Goal: Information Seeking & Learning: Learn about a topic

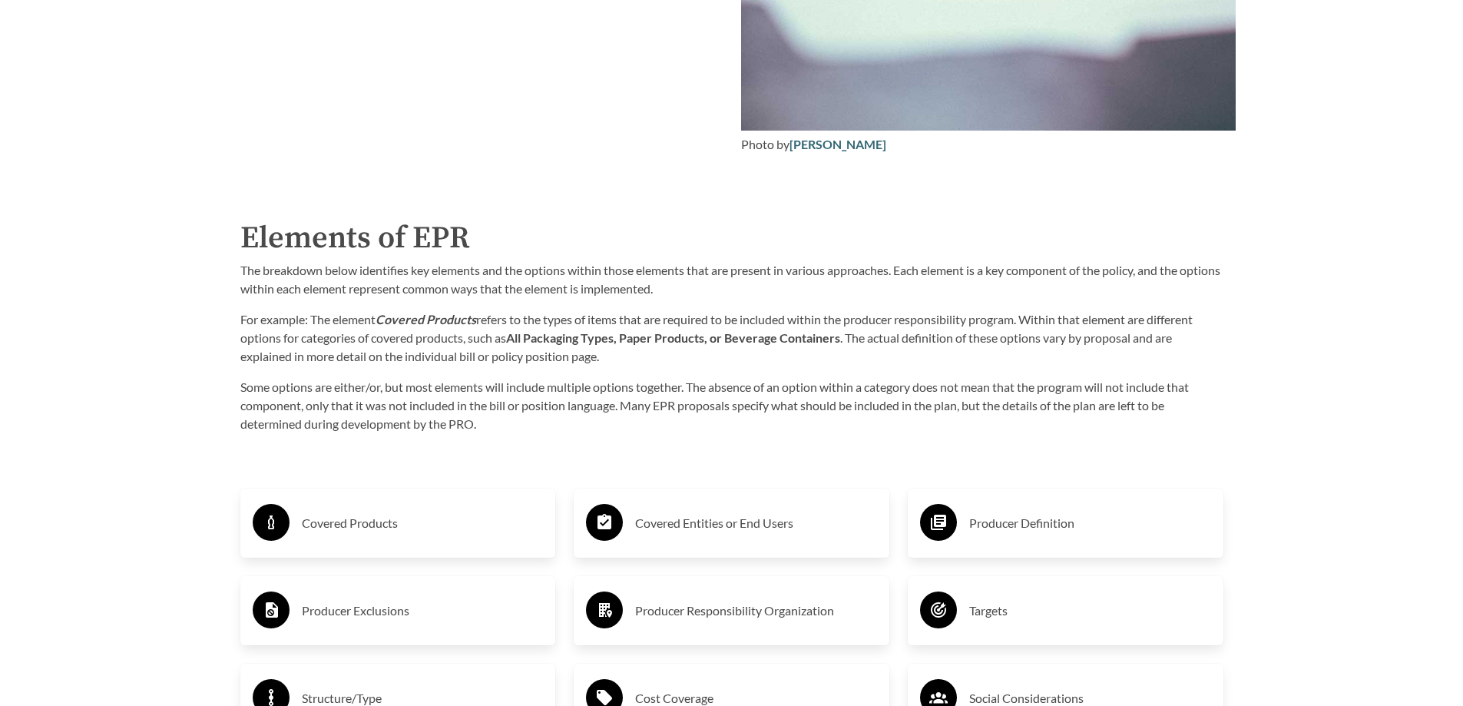
scroll to position [2380, 0]
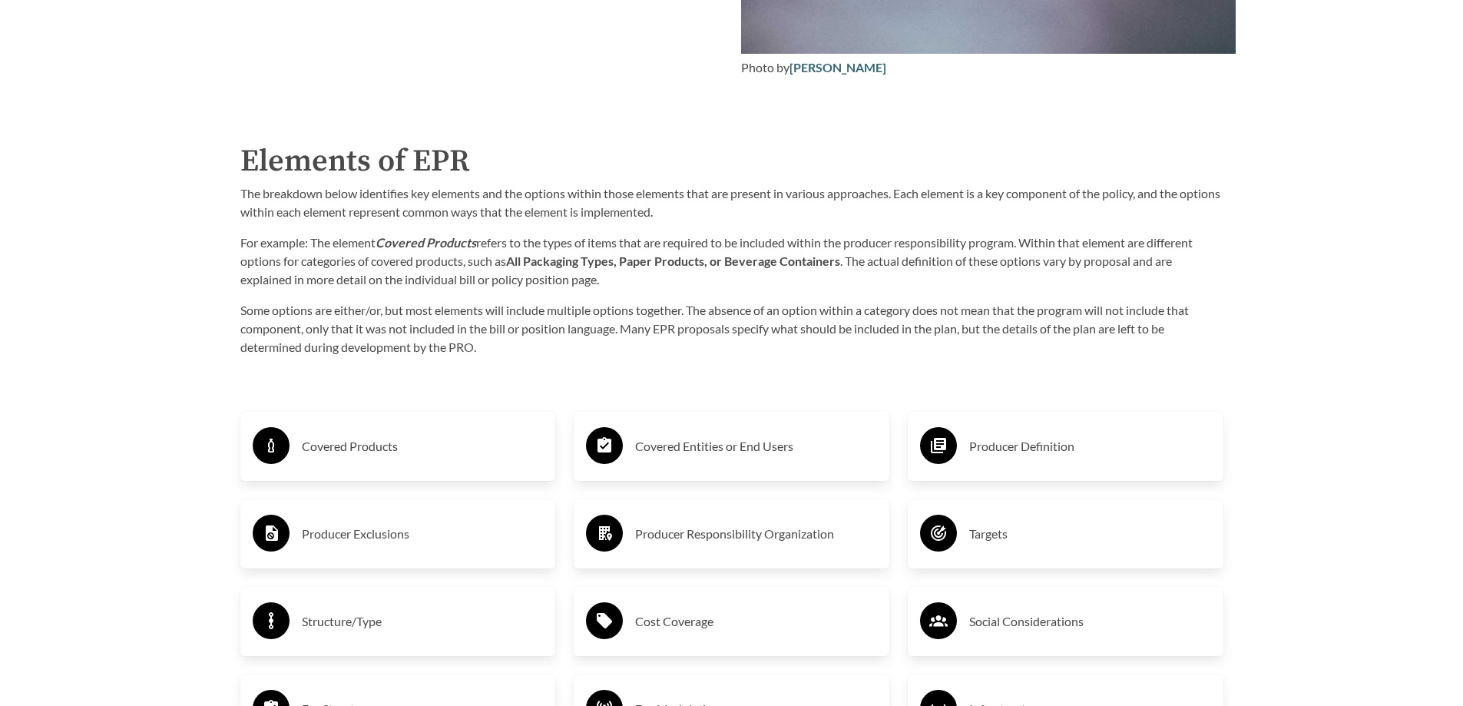
click at [357, 458] on h3 "Covered Products" at bounding box center [423, 446] width 242 height 25
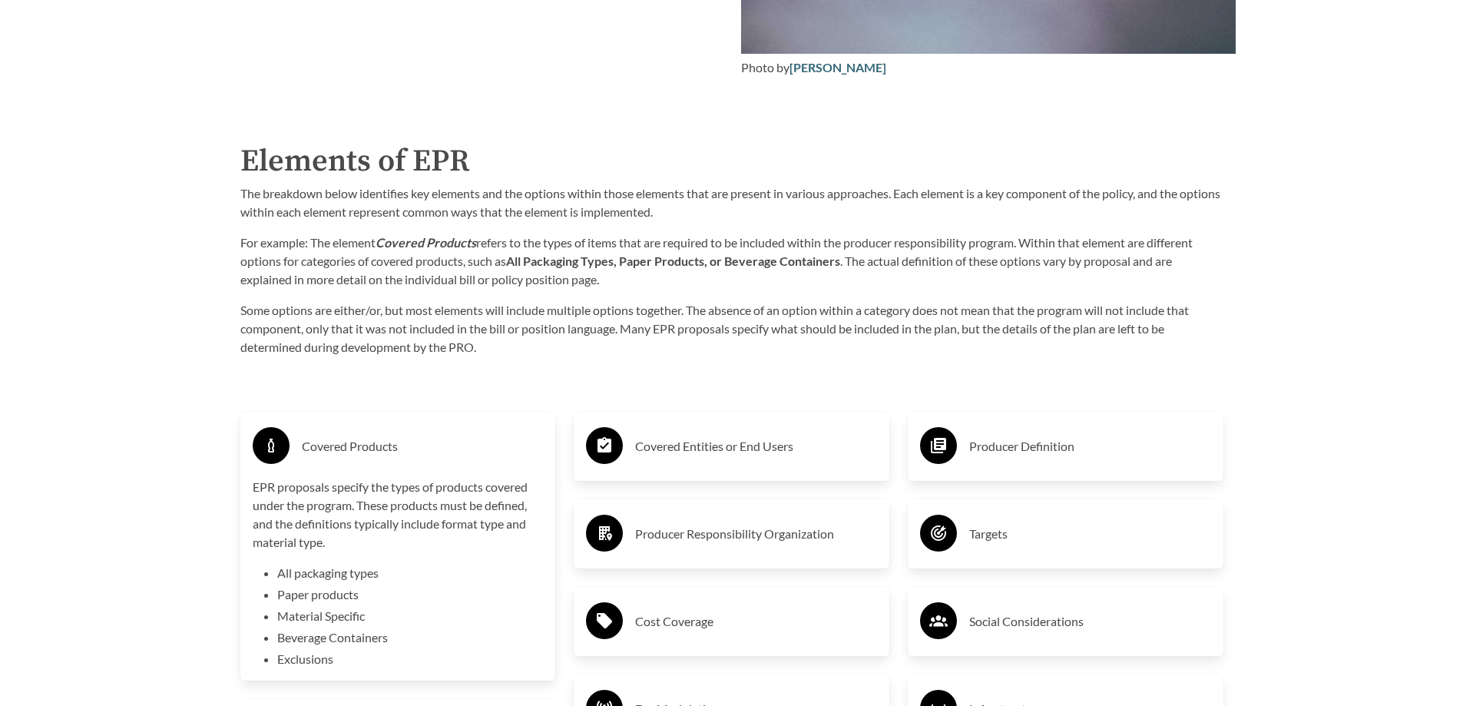
click at [372, 451] on h3 "Covered Products" at bounding box center [423, 446] width 242 height 25
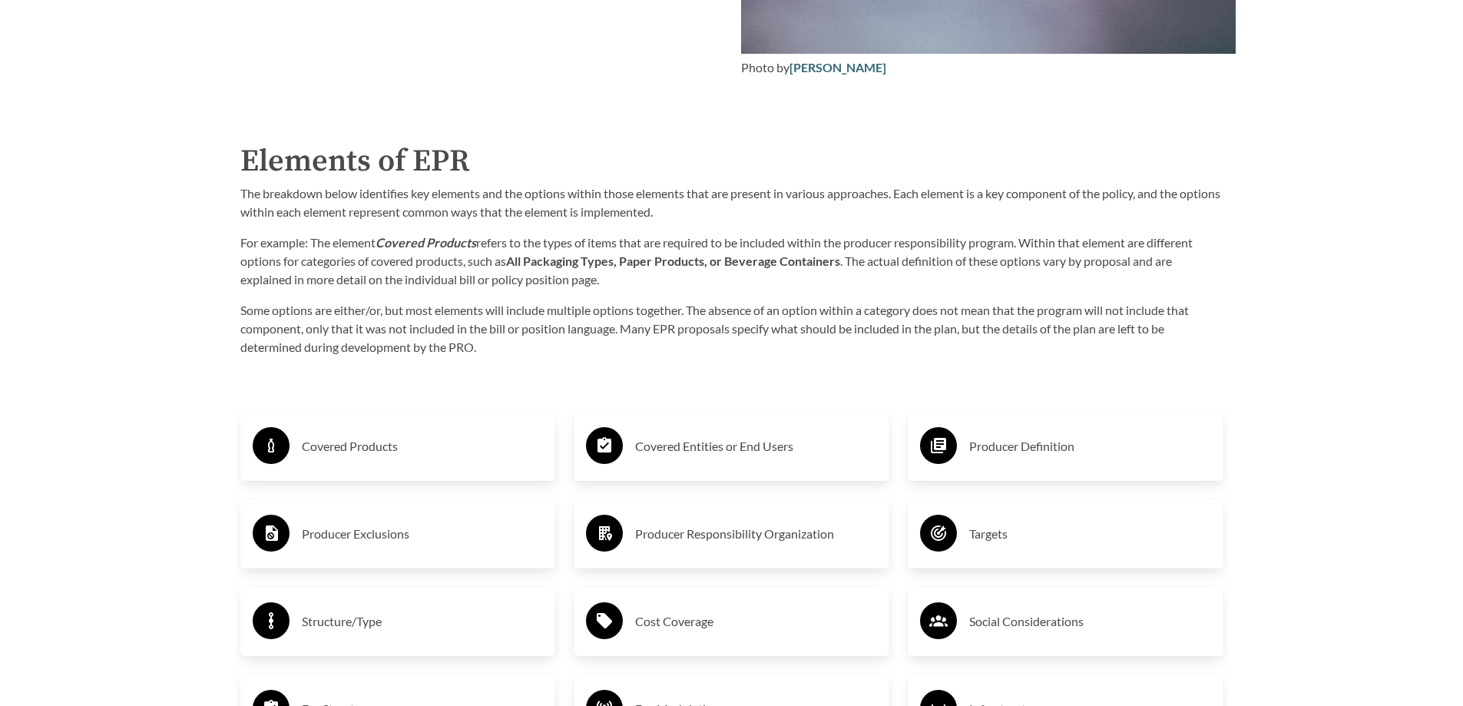
click at [673, 451] on h3 "Covered Entities or End Users" at bounding box center [756, 446] width 242 height 25
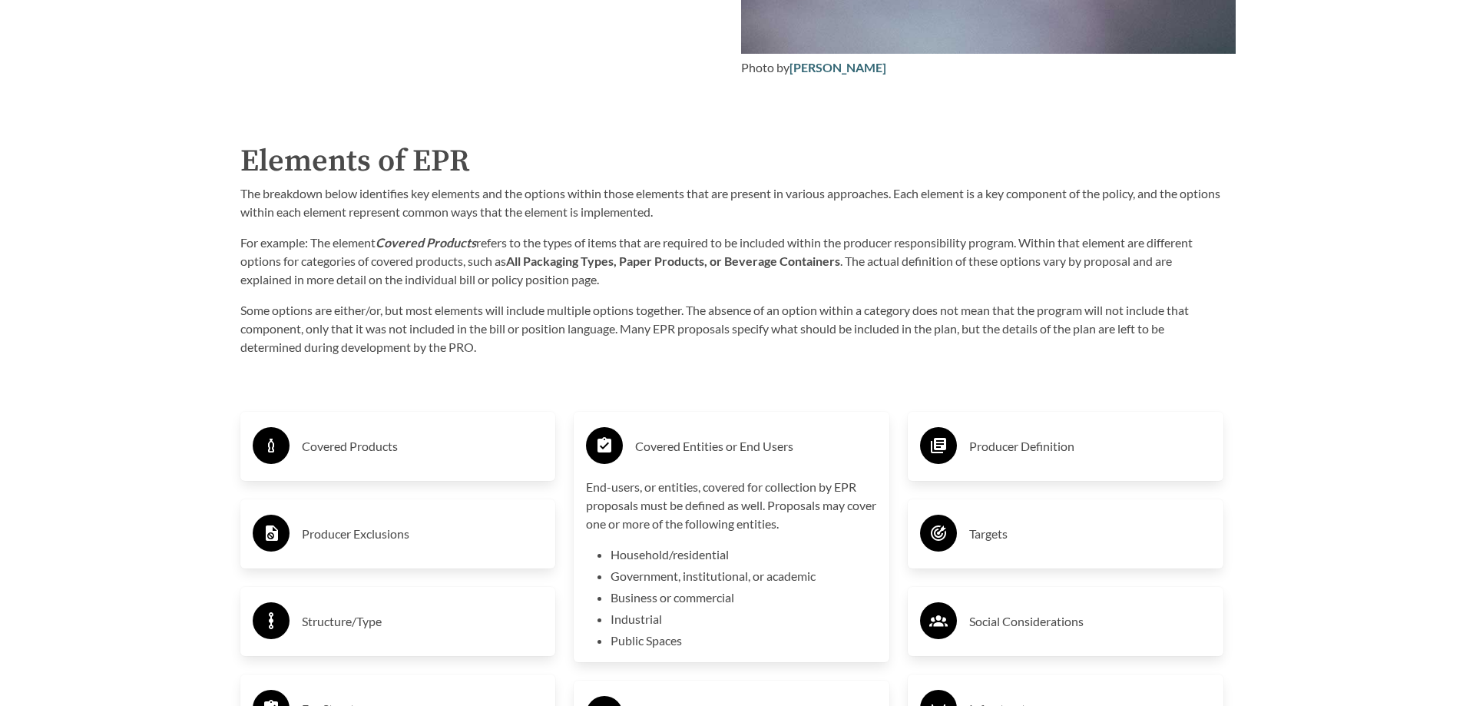
click at [673, 451] on h3 "Covered Entities or End Users" at bounding box center [756, 446] width 242 height 25
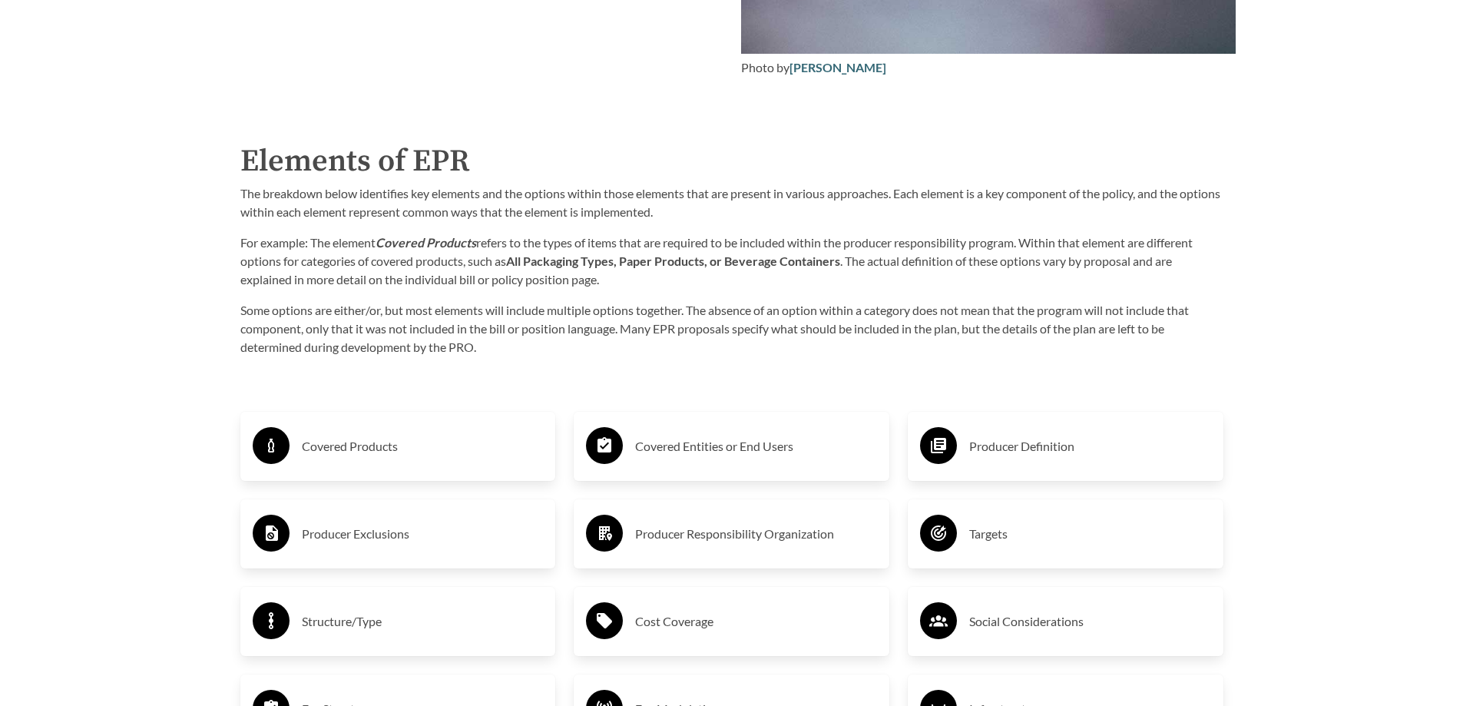
click at [985, 458] on h3 "Producer Definition" at bounding box center [1090, 446] width 242 height 25
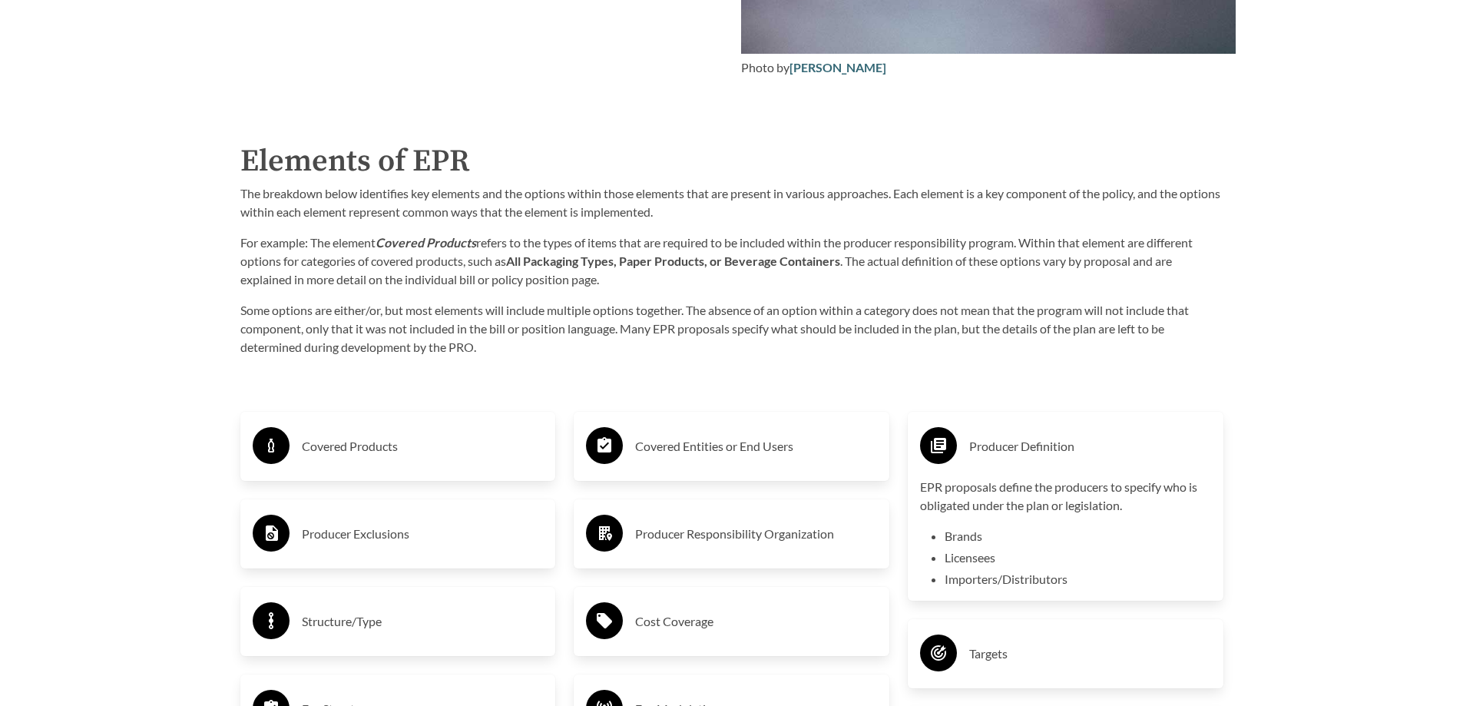
click at [985, 458] on h3 "Producer Definition" at bounding box center [1090, 446] width 242 height 25
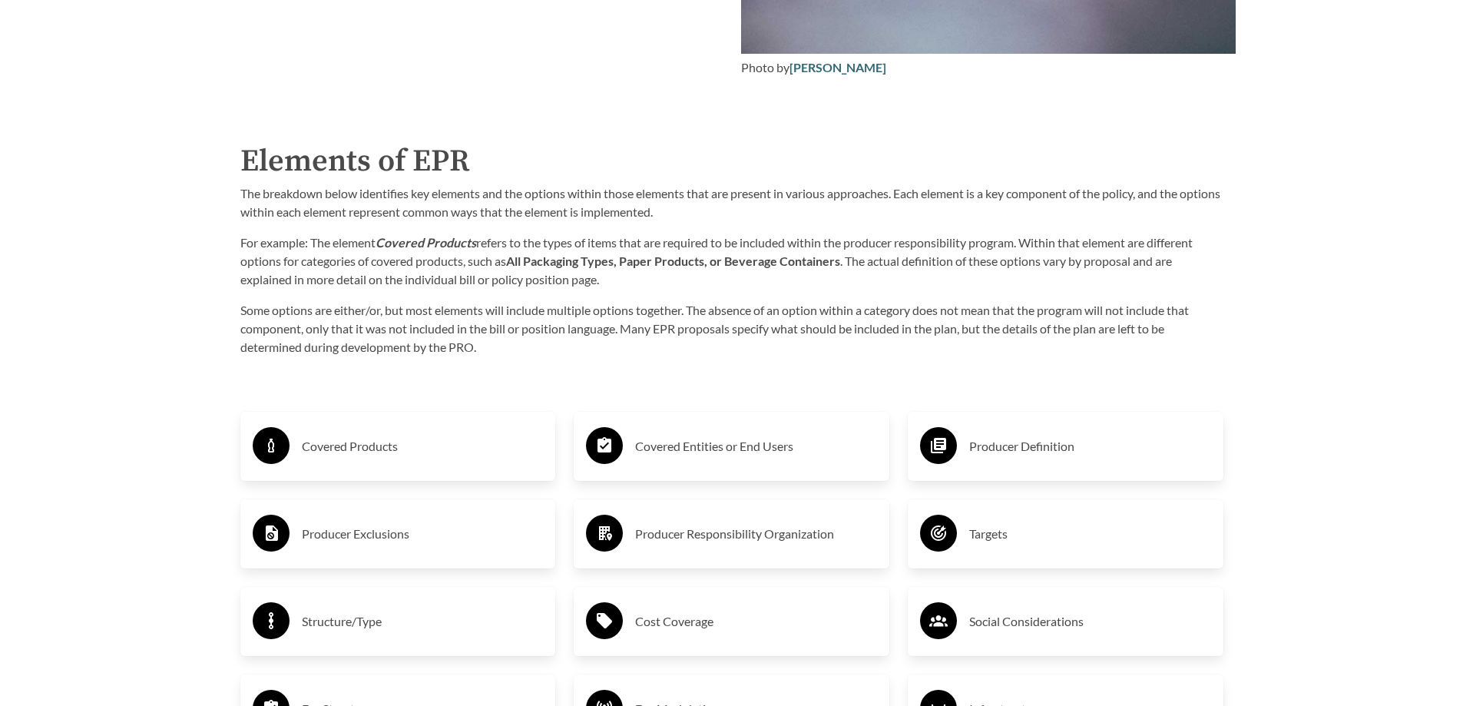
click at [360, 541] on h3 "Producer Exclusions" at bounding box center [423, 533] width 242 height 25
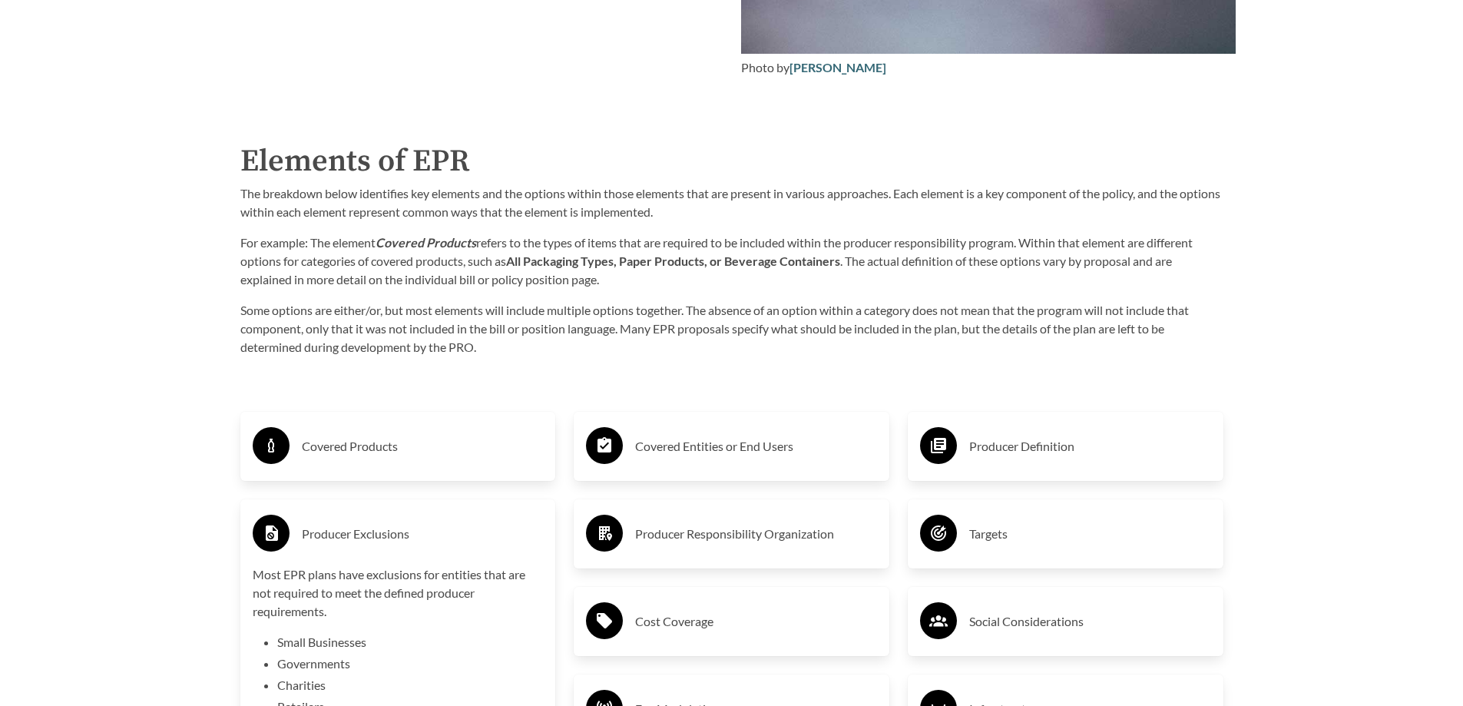
scroll to position [2457, 0]
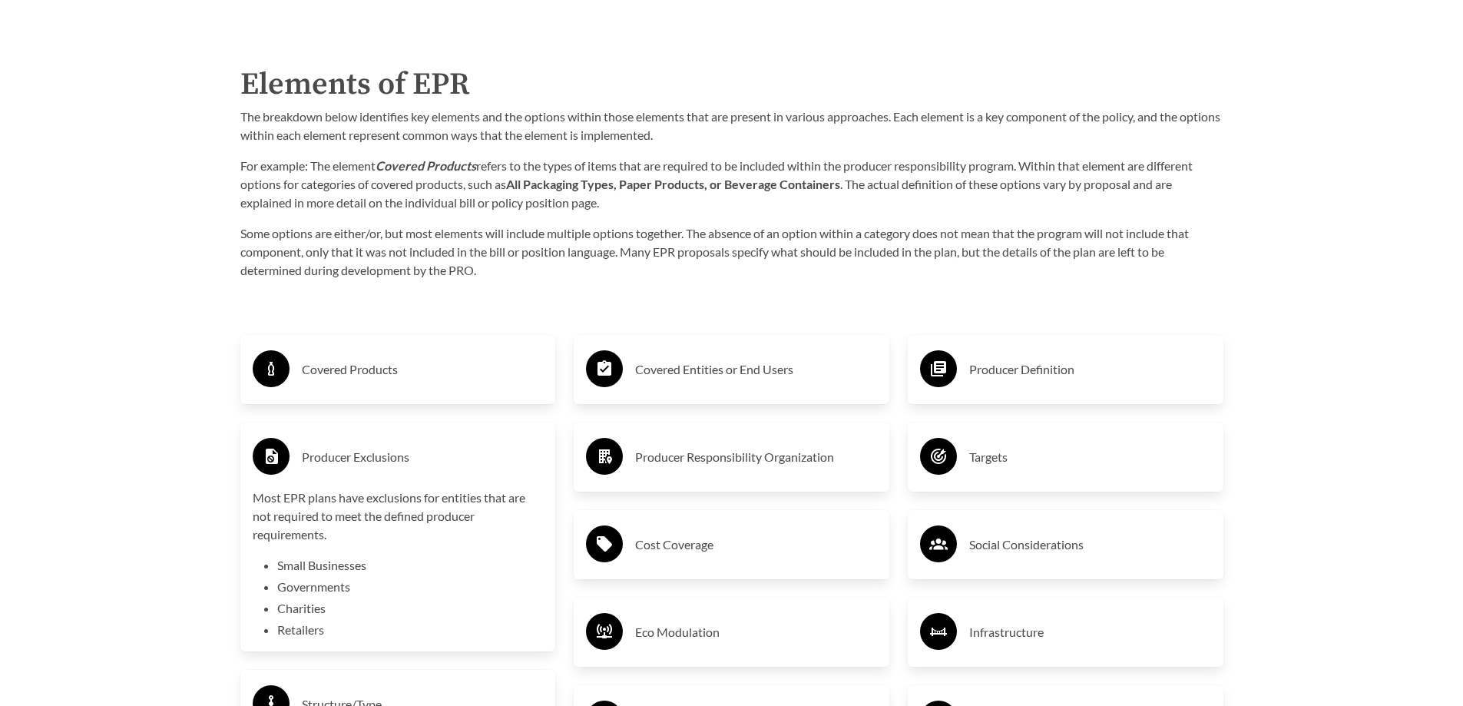
click at [362, 464] on h3 "Producer Exclusions" at bounding box center [423, 457] width 242 height 25
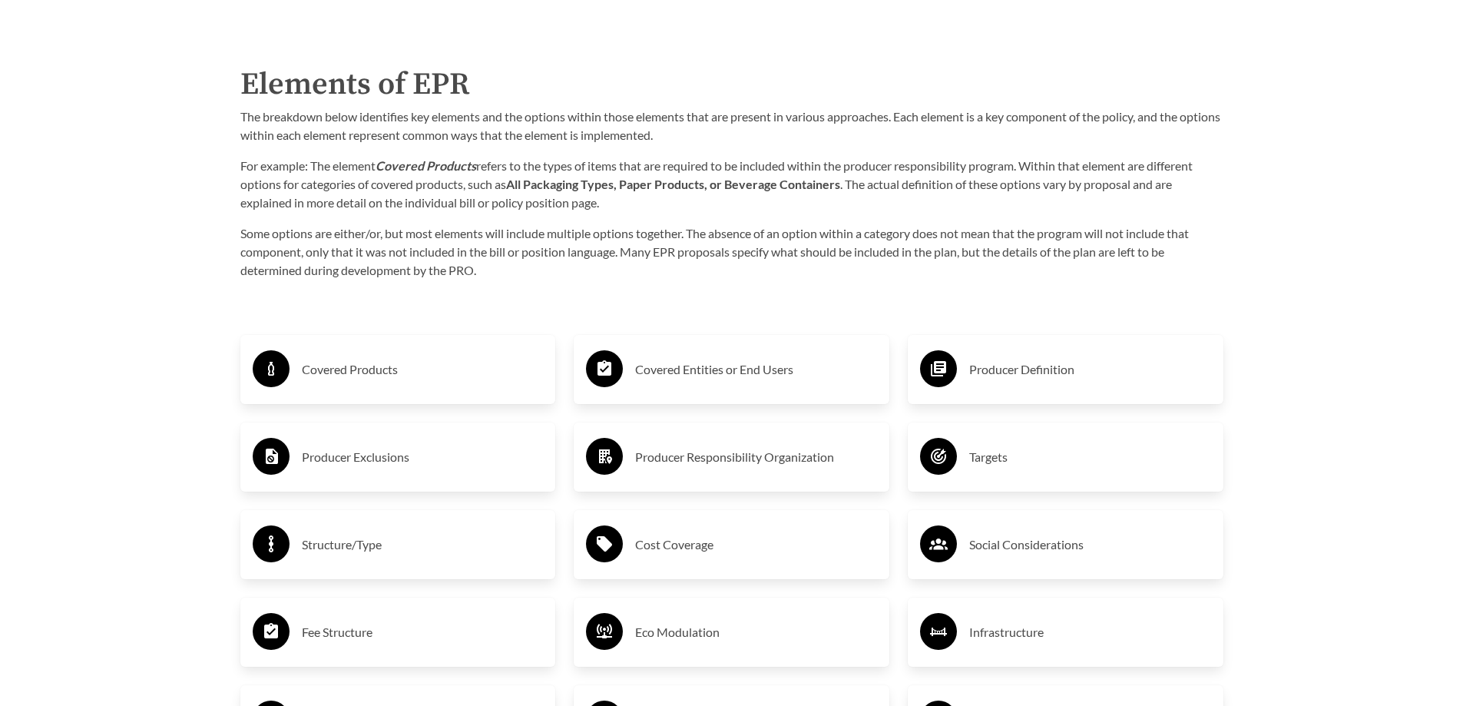
click at [715, 462] on h3 "Producer Responsibility Organization" at bounding box center [756, 457] width 242 height 25
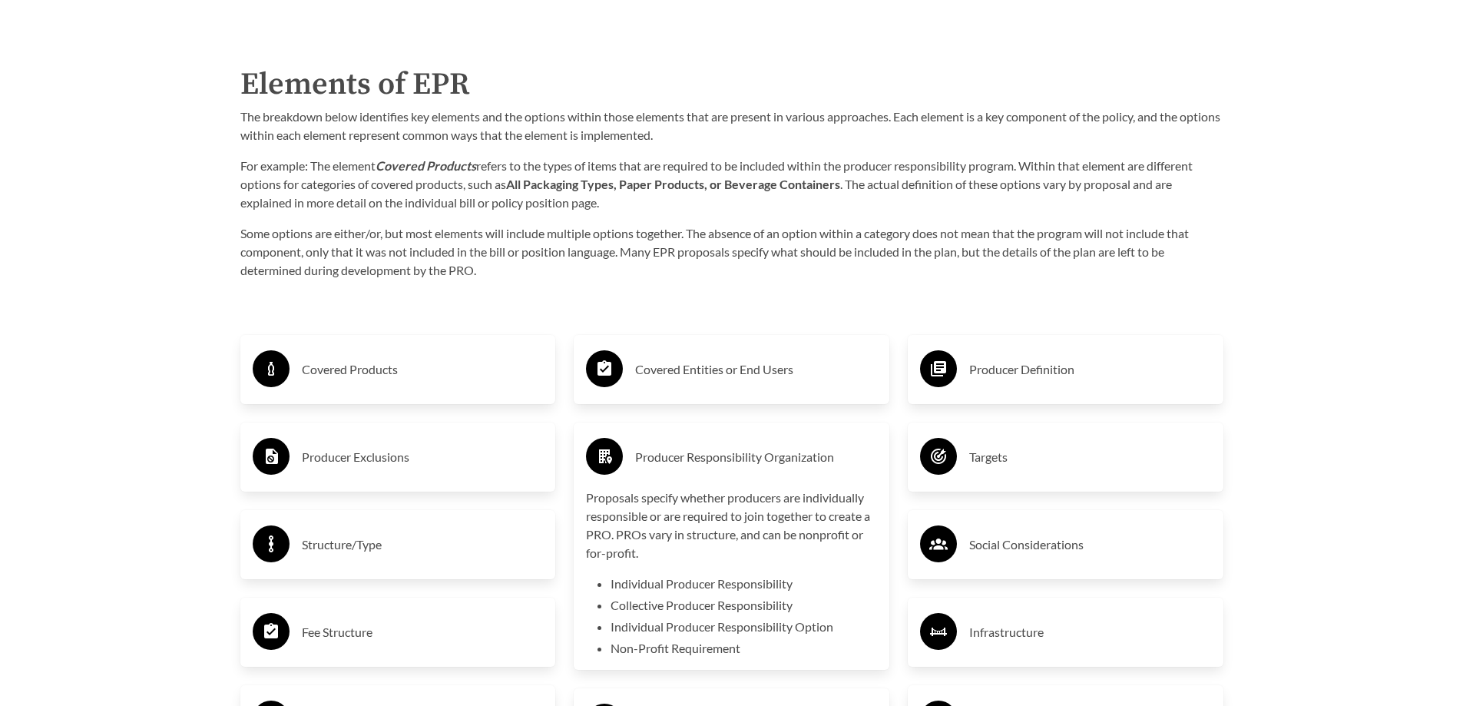
click at [715, 462] on h3 "Producer Responsibility Organization" at bounding box center [756, 457] width 242 height 25
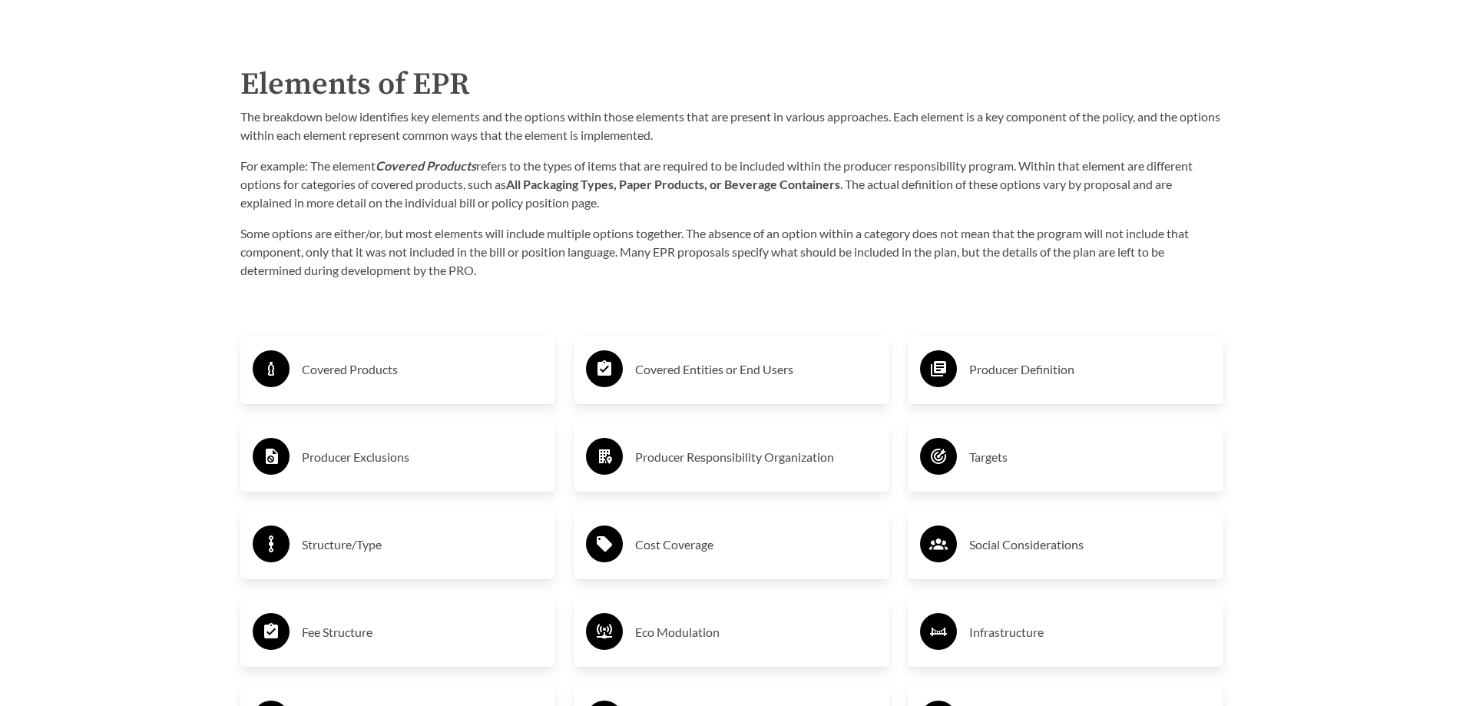
click at [988, 458] on h3 "Targets" at bounding box center [1090, 457] width 242 height 25
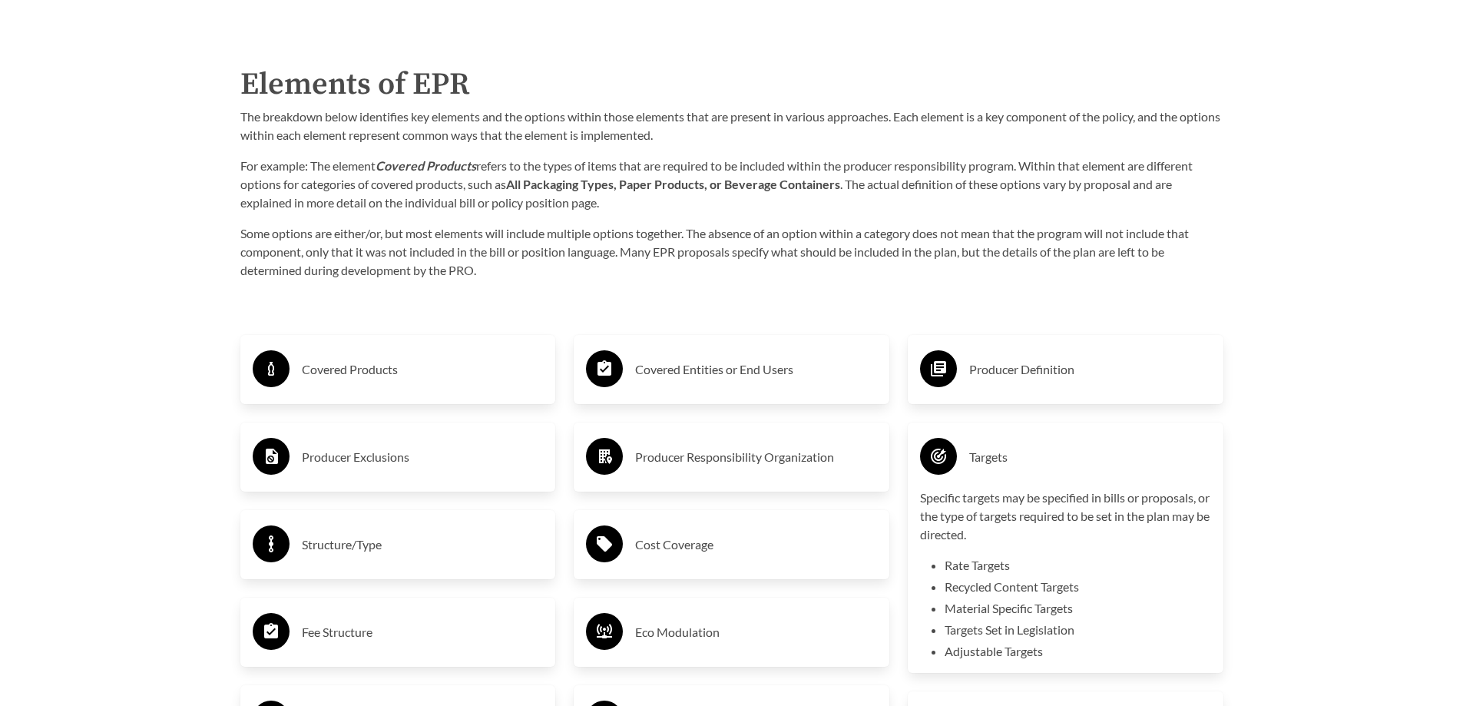
click at [988, 458] on h3 "Targets" at bounding box center [1090, 457] width 242 height 25
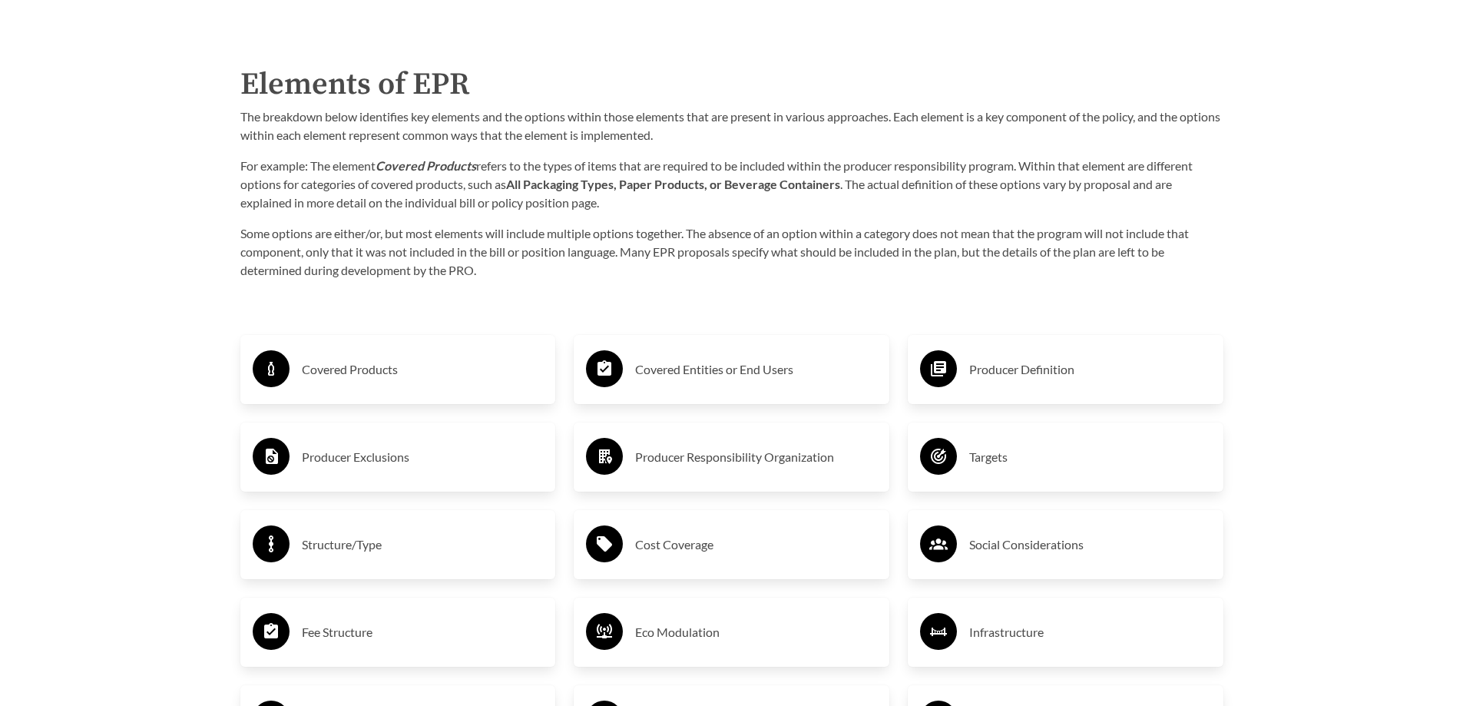
click at [342, 550] on h3 "Structure/Type" at bounding box center [423, 544] width 242 height 25
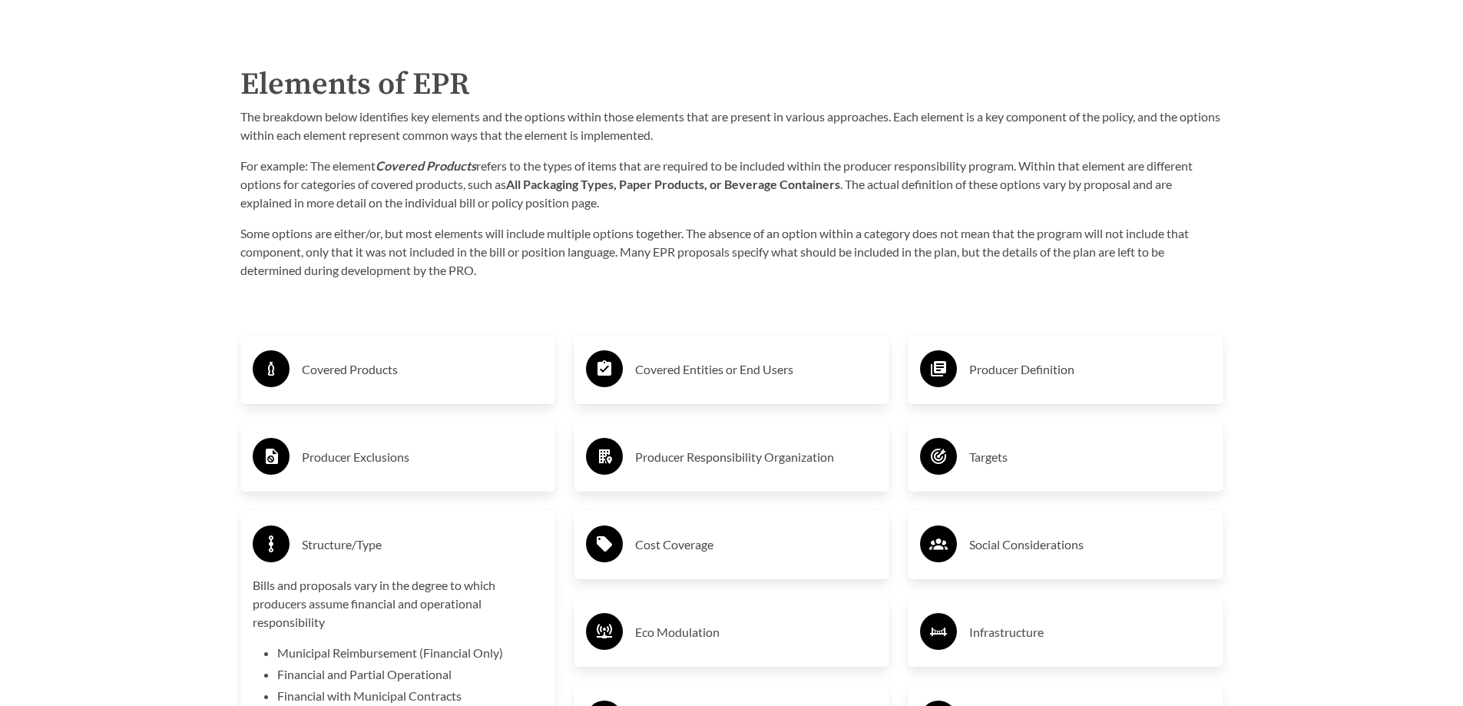
scroll to position [2534, 0]
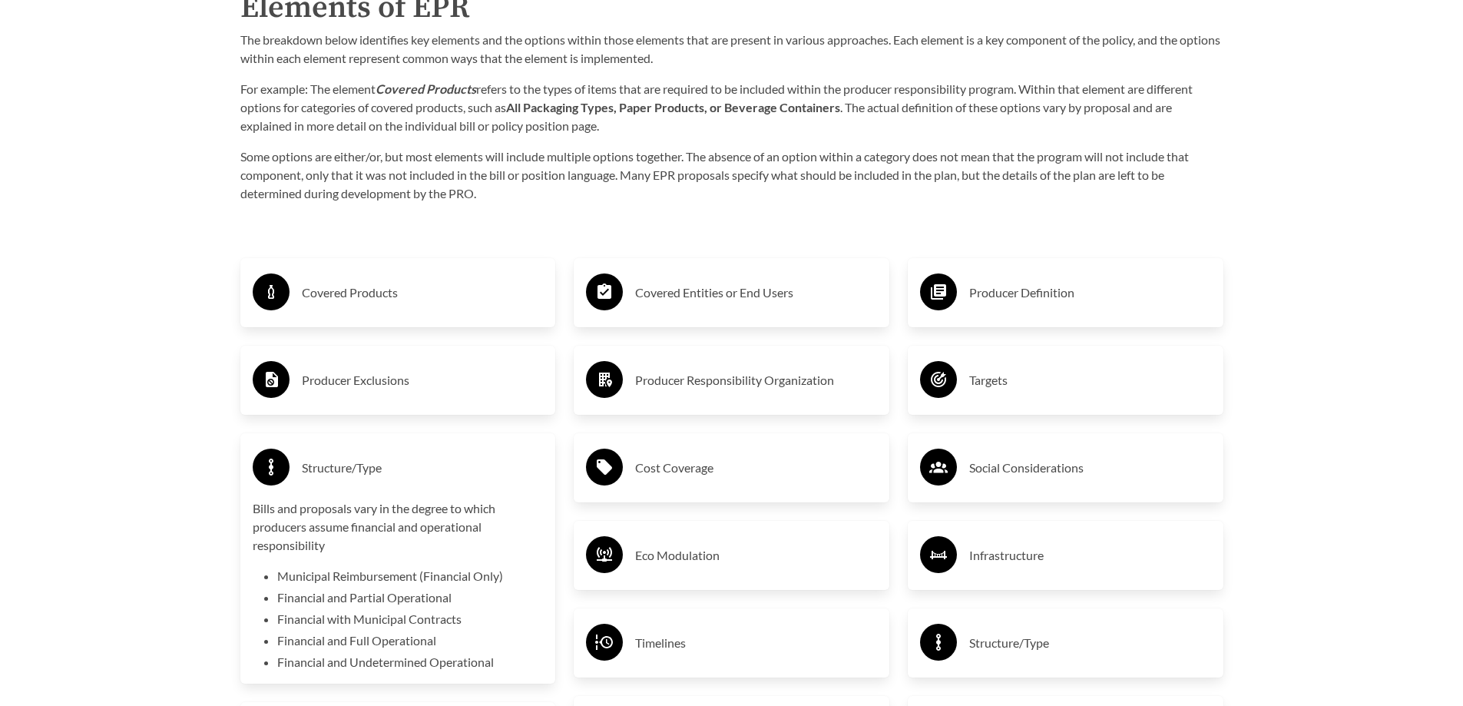
click at [369, 470] on h3 "Structure/Type" at bounding box center [423, 467] width 242 height 25
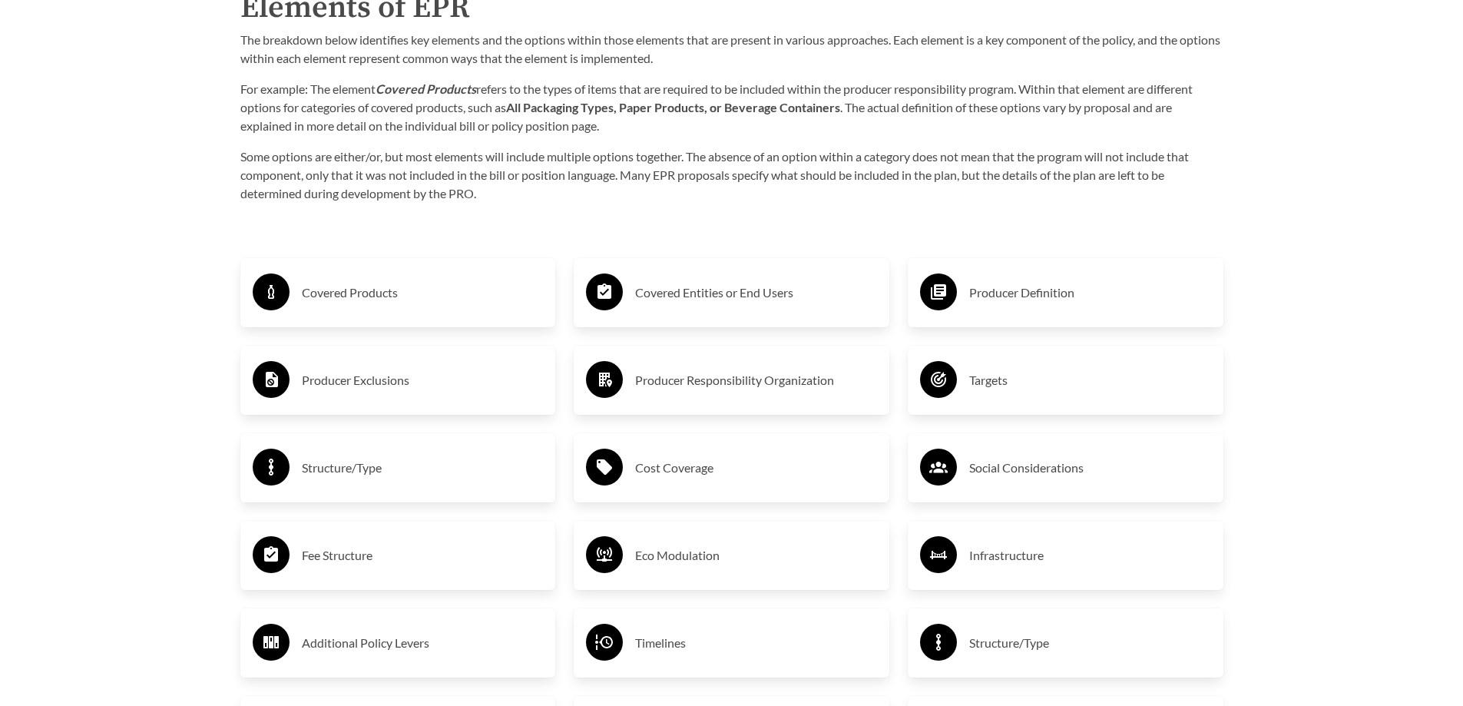
click at [675, 470] on h3 "Cost Coverage" at bounding box center [756, 467] width 242 height 25
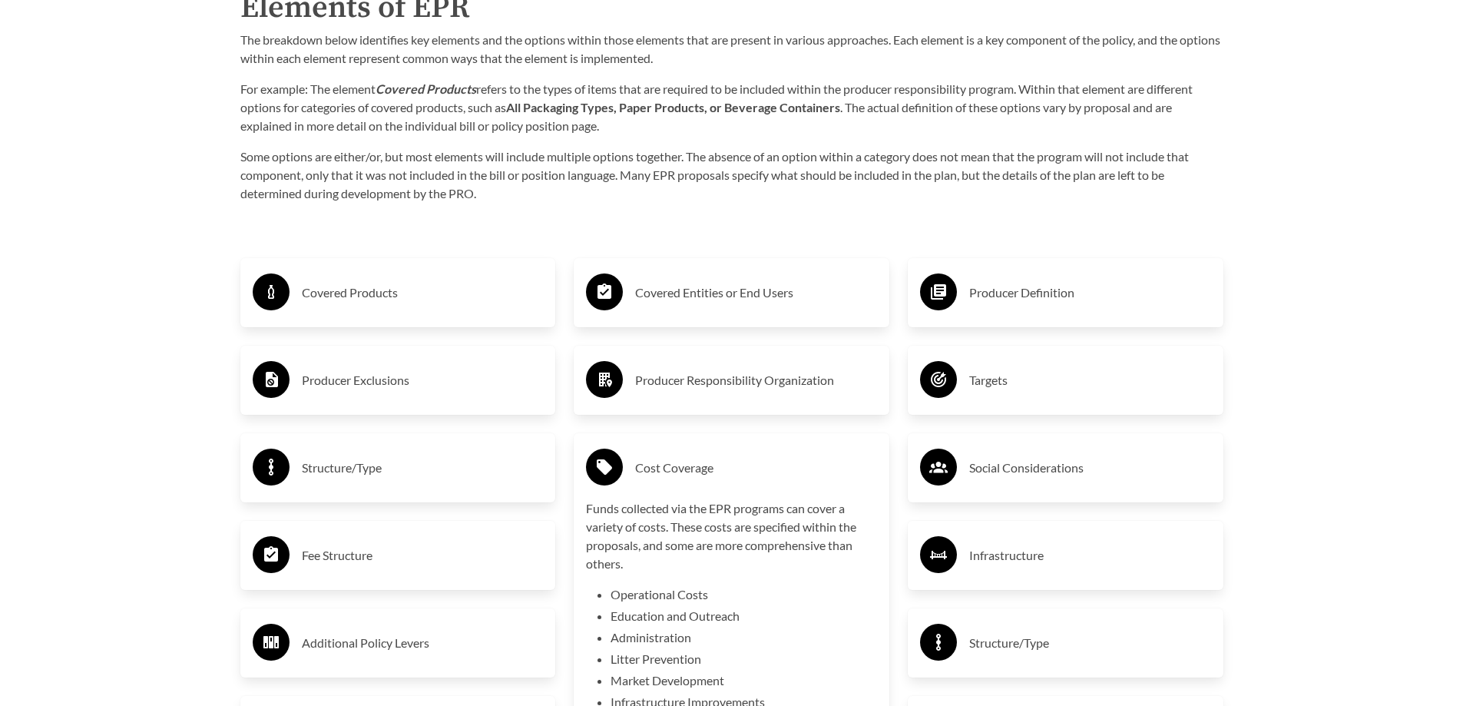
click at [675, 470] on h3 "Cost Coverage" at bounding box center [756, 467] width 242 height 25
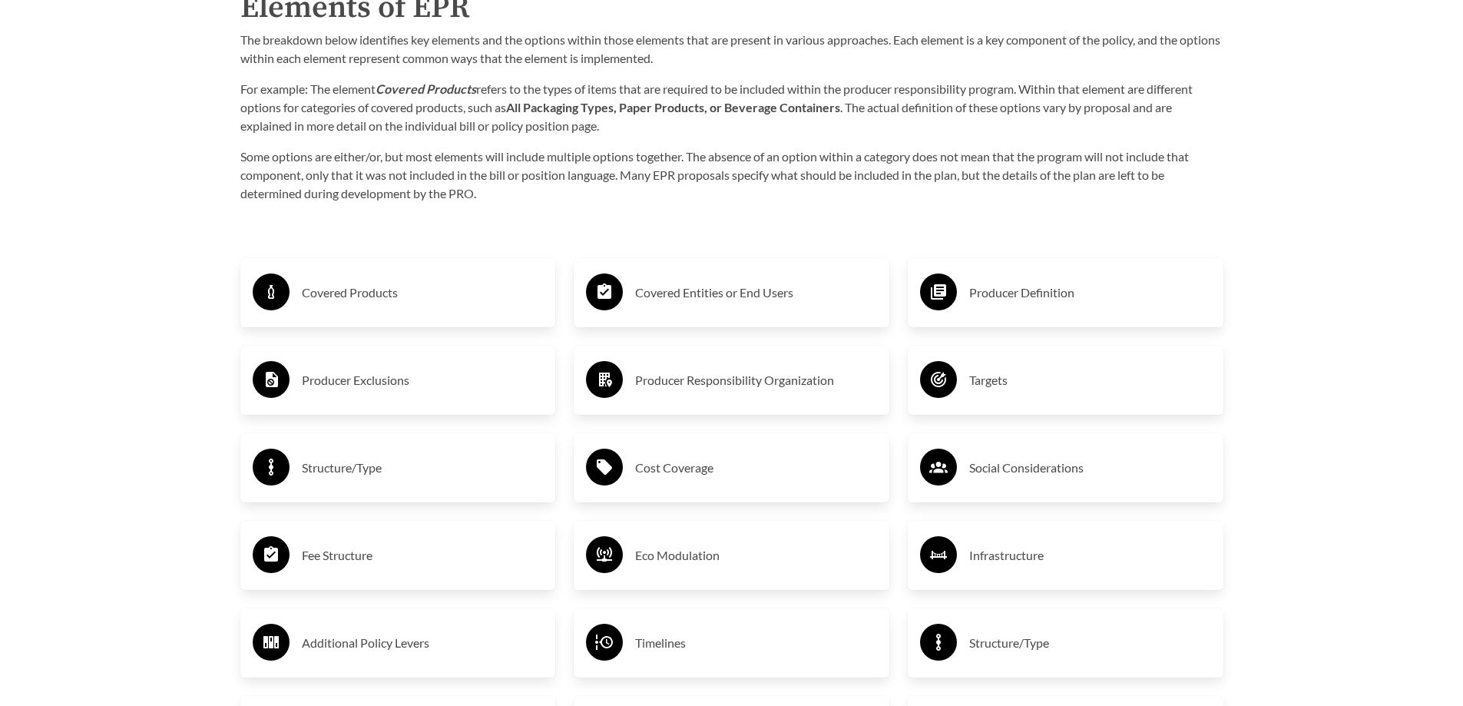
click at [1002, 471] on h3 "Social Considerations" at bounding box center [1090, 467] width 242 height 25
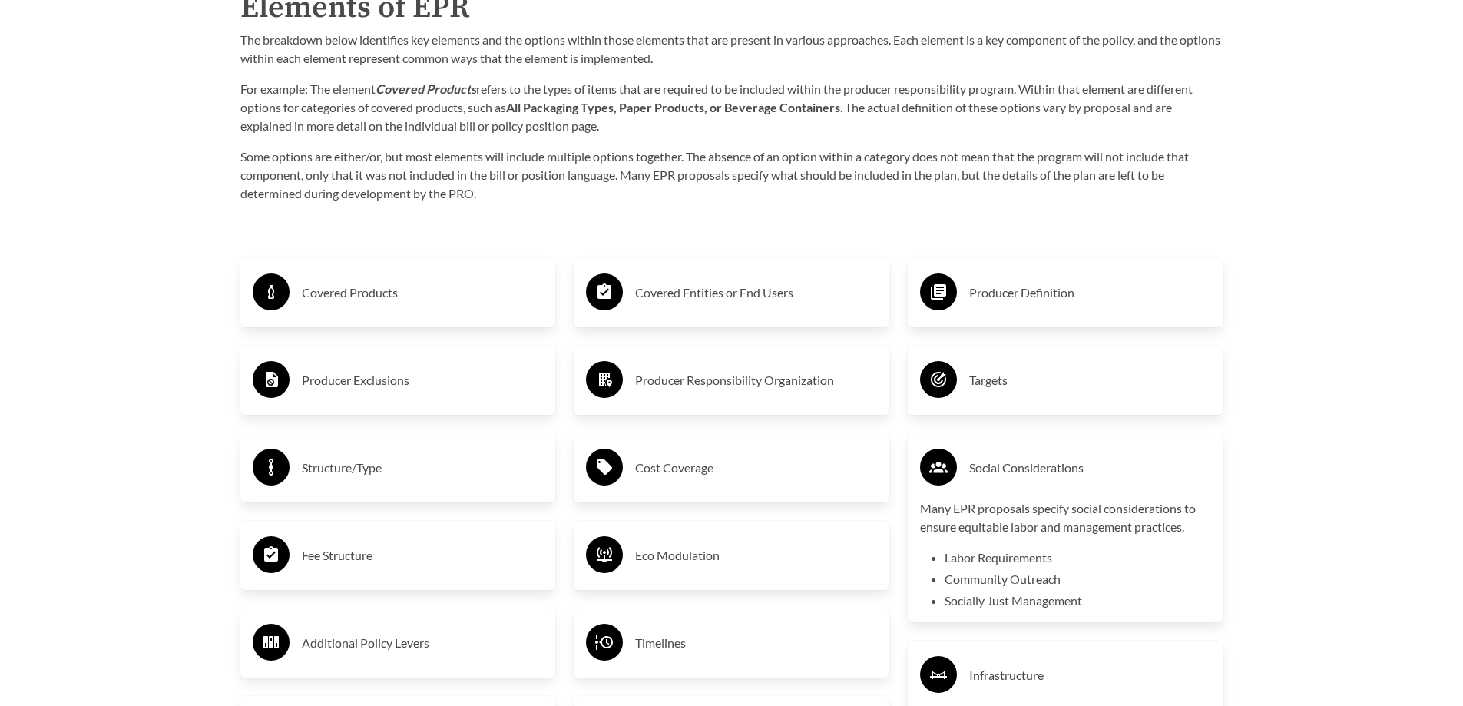
click at [1002, 471] on h3 "Social Considerations" at bounding box center [1090, 467] width 242 height 25
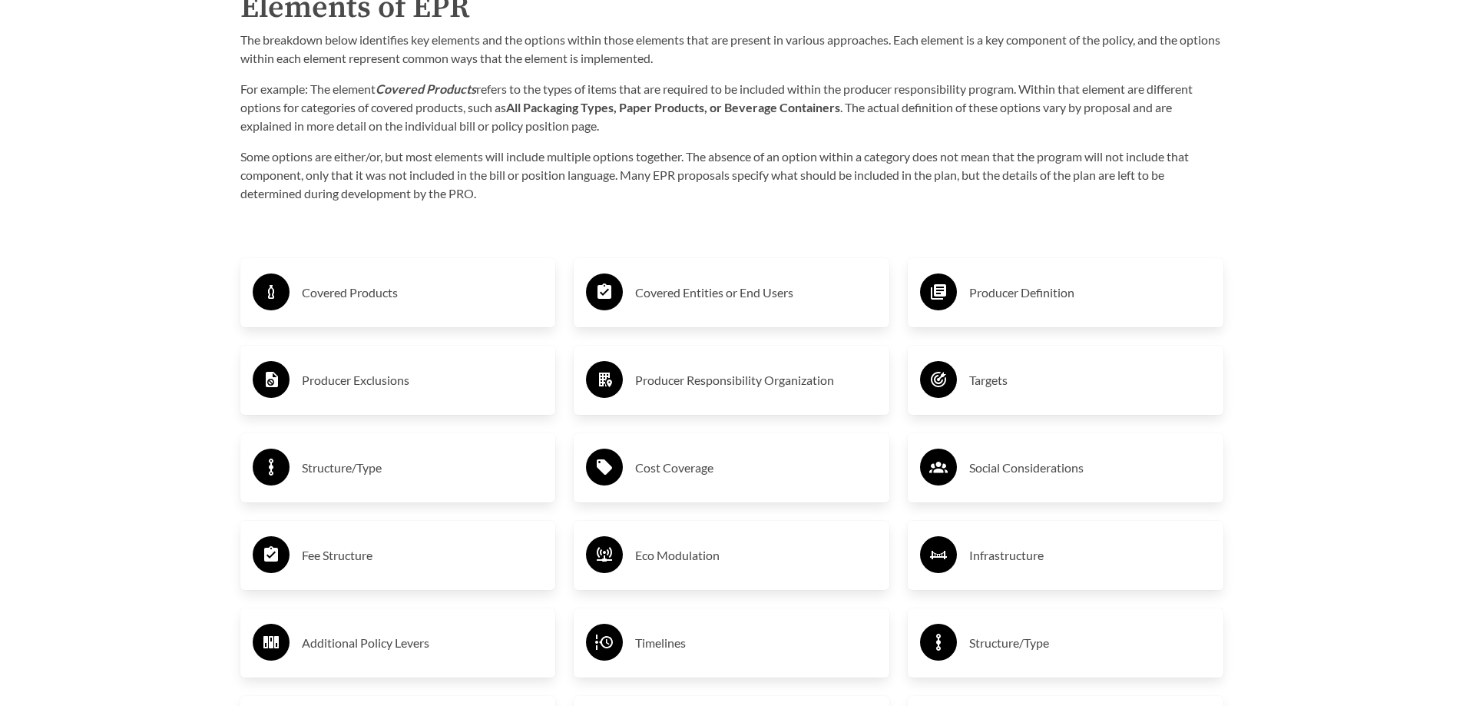
click at [346, 564] on h3 "Fee Structure" at bounding box center [423, 555] width 242 height 25
click at [696, 555] on h3 "Eco Modulation" at bounding box center [756, 555] width 242 height 25
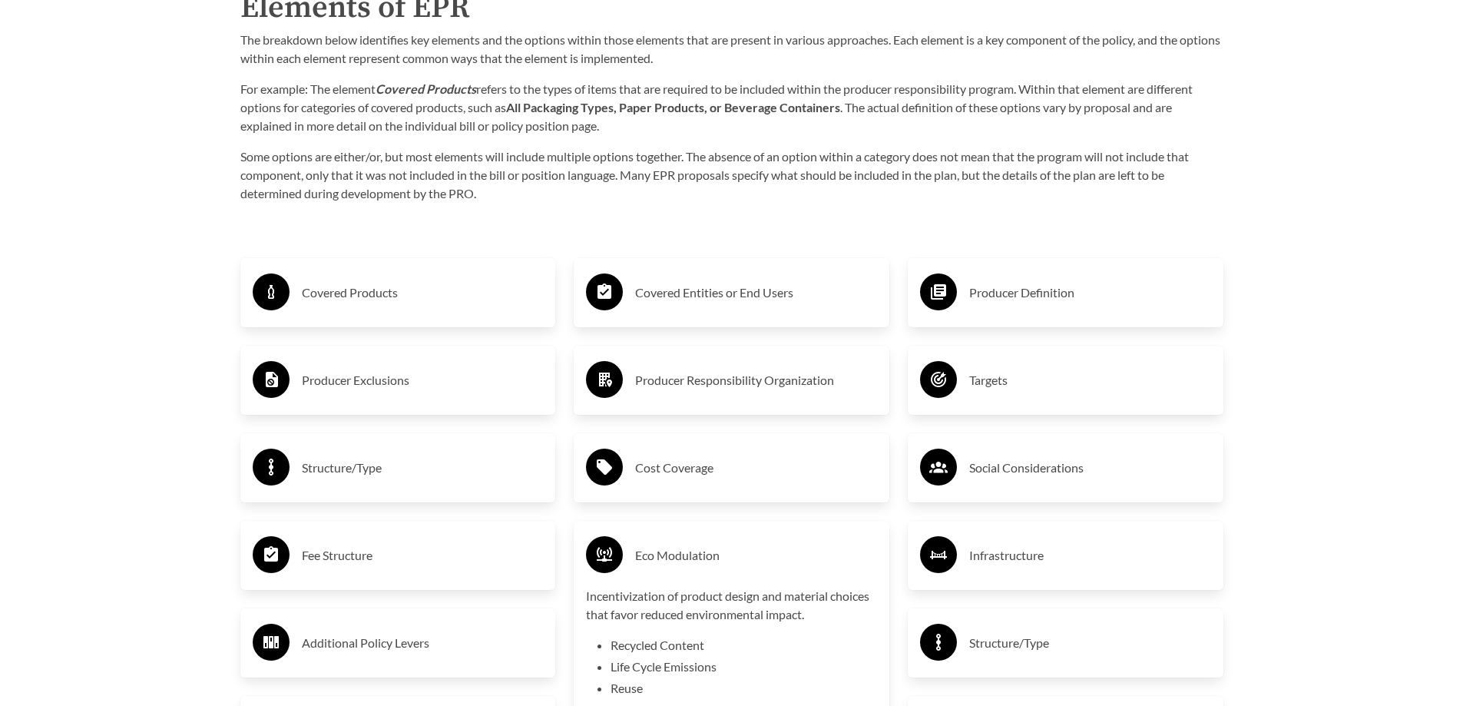
click at [696, 555] on h3 "Eco Modulation" at bounding box center [756, 555] width 242 height 25
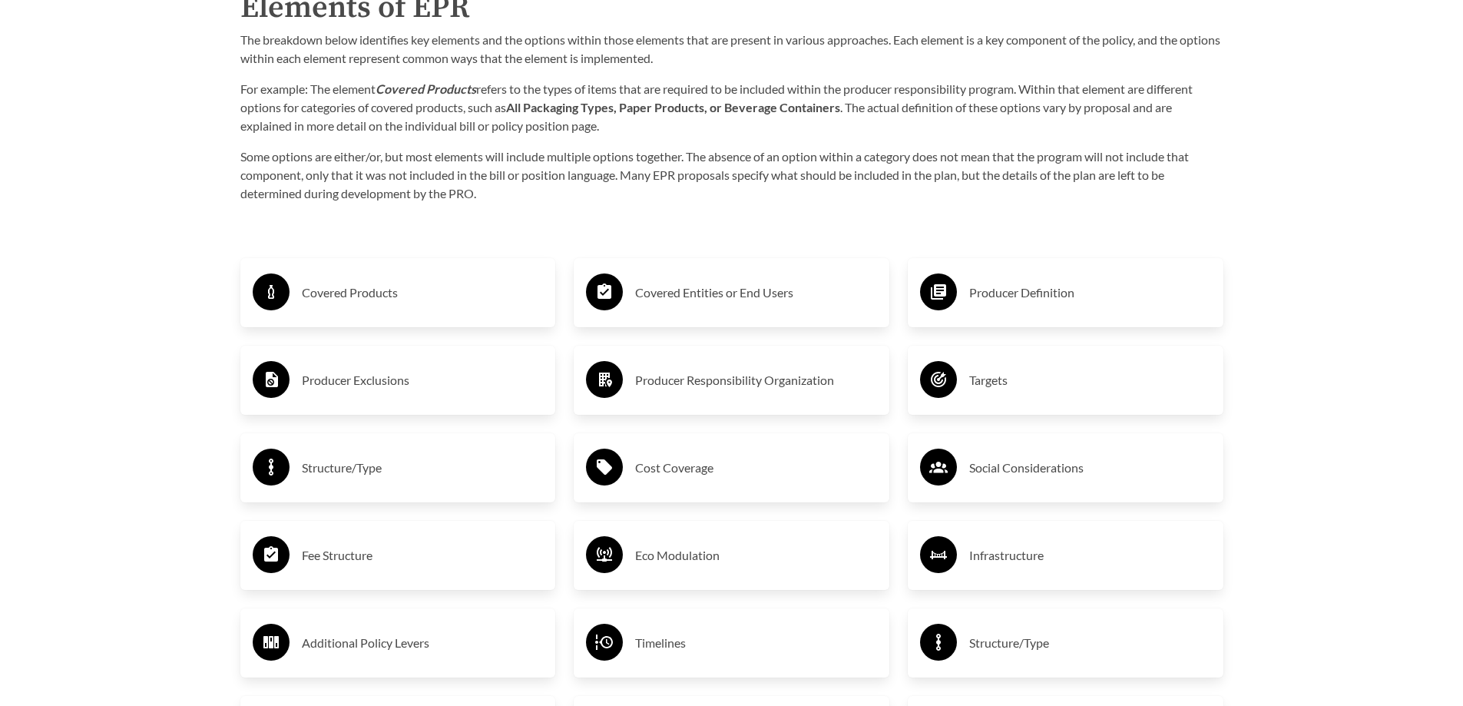
click at [1015, 549] on h3 "Infrastructure" at bounding box center [1090, 555] width 242 height 25
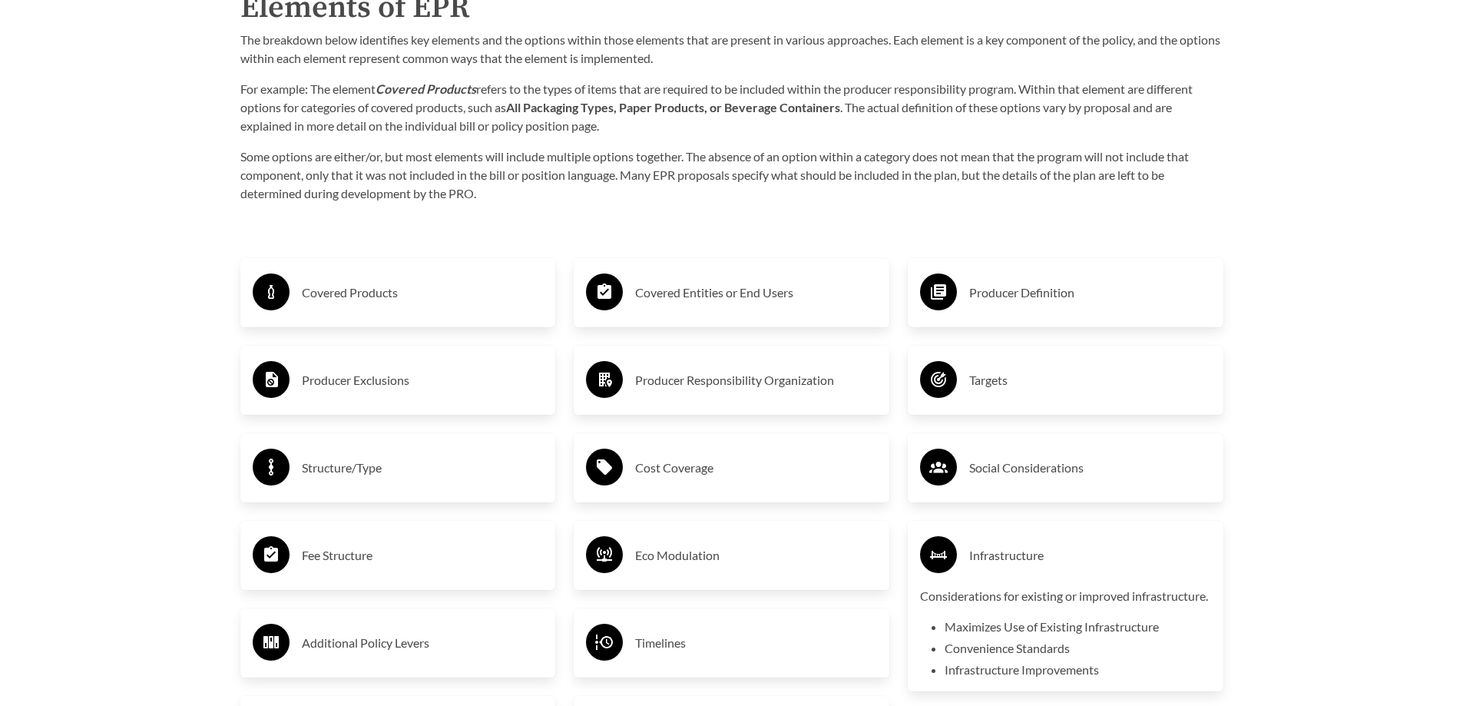
drag, startPoint x: 1014, startPoint y: 551, endPoint x: 781, endPoint y: 581, distance: 235.3
click at [1014, 551] on h3 "Infrastructure" at bounding box center [1090, 555] width 242 height 25
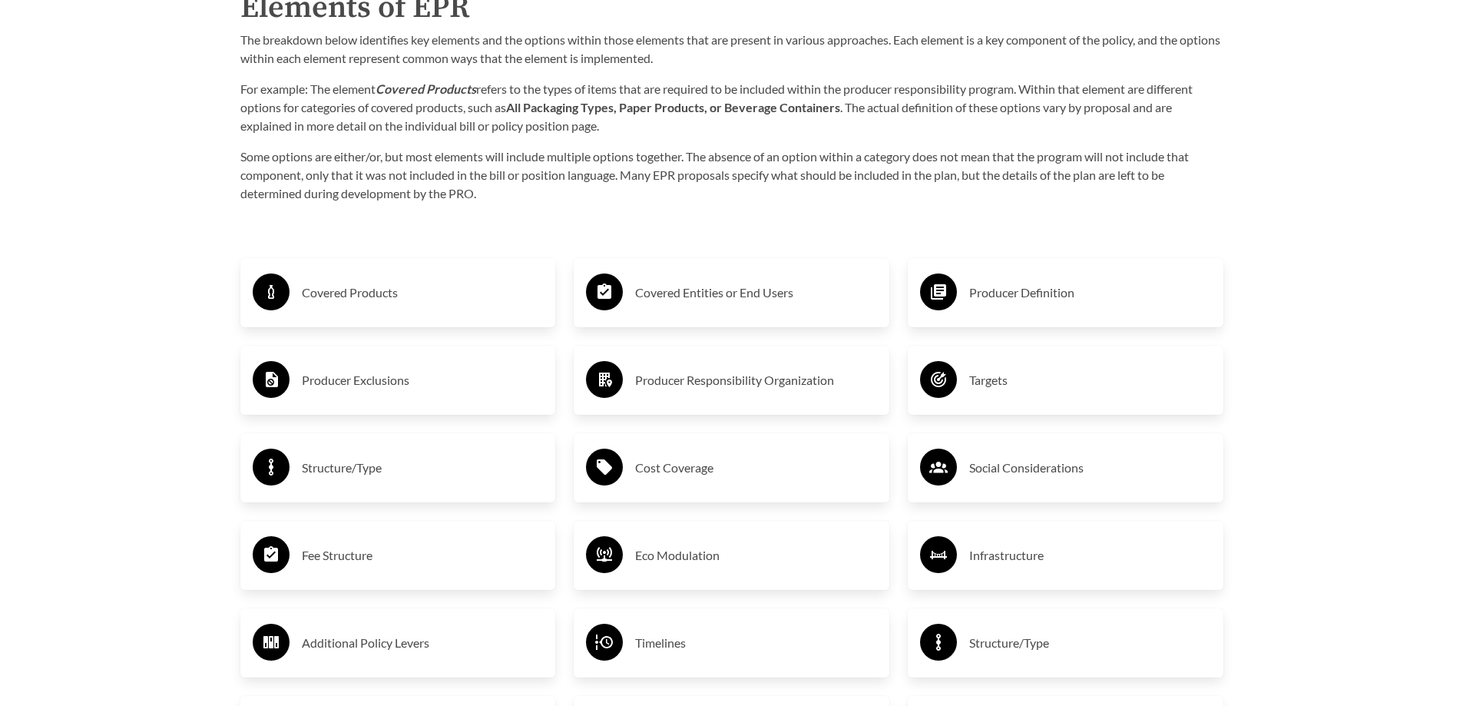
click at [372, 649] on h3 "Additional Policy Levers" at bounding box center [423, 642] width 242 height 25
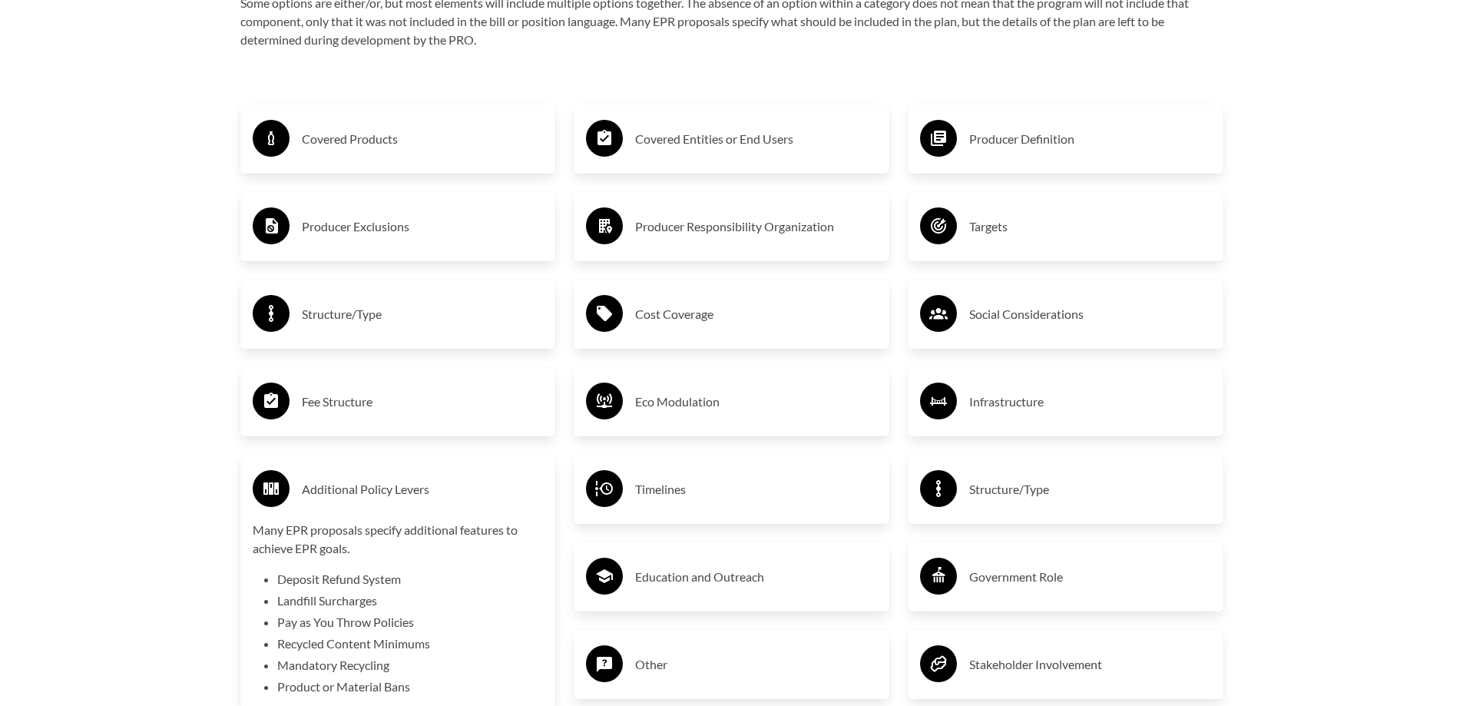
scroll to position [2764, 0]
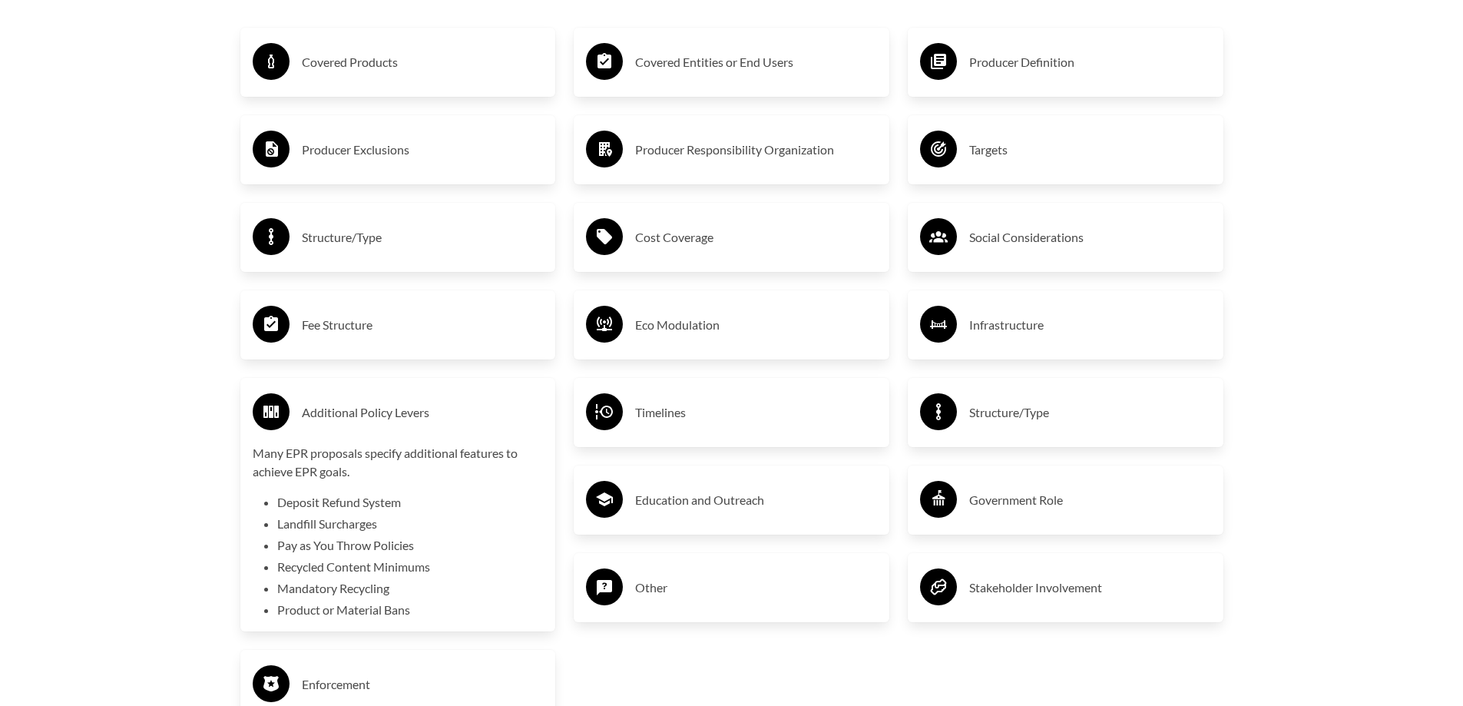
click at [362, 419] on h3 "Additional Policy Levers" at bounding box center [423, 412] width 242 height 25
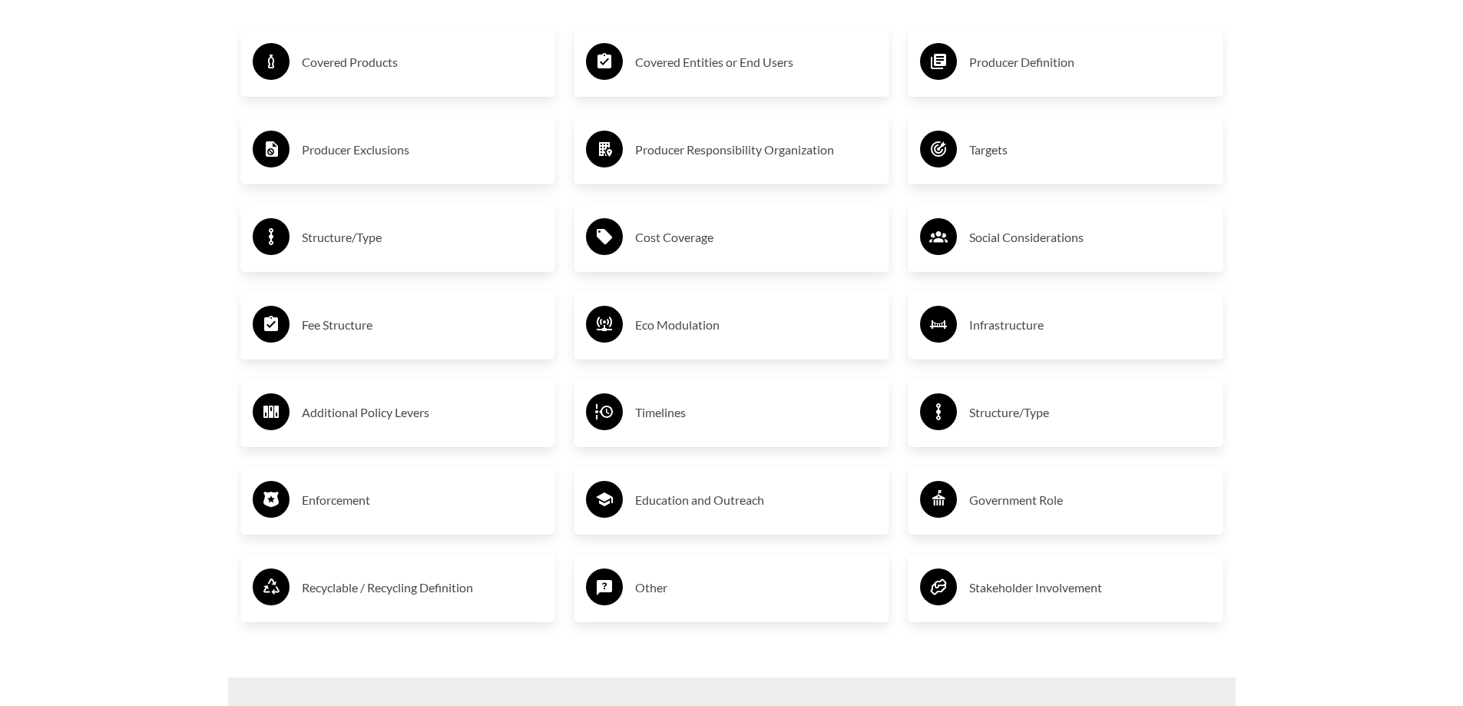
click at [1009, 416] on h3 "Structure/Type" at bounding box center [1090, 412] width 242 height 25
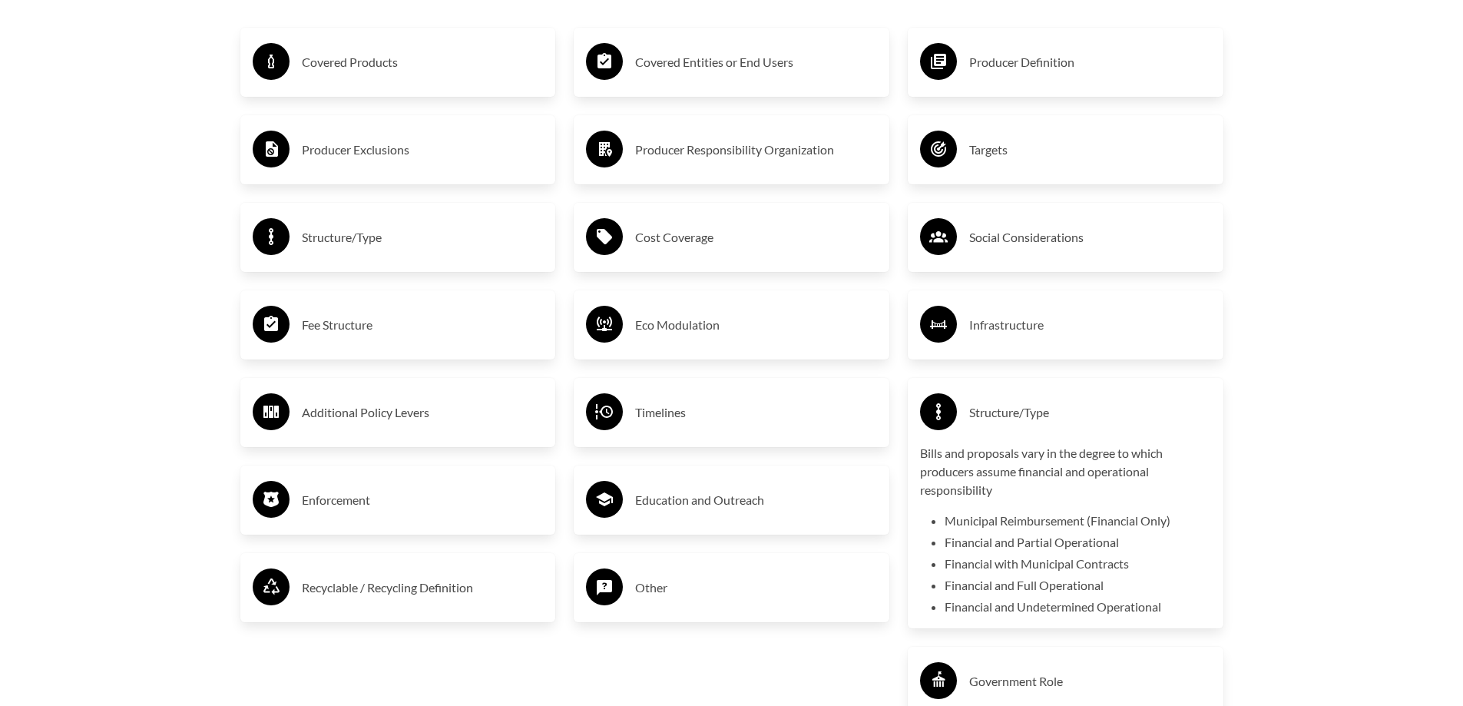
click at [1009, 416] on h3 "Structure/Type" at bounding box center [1090, 412] width 242 height 25
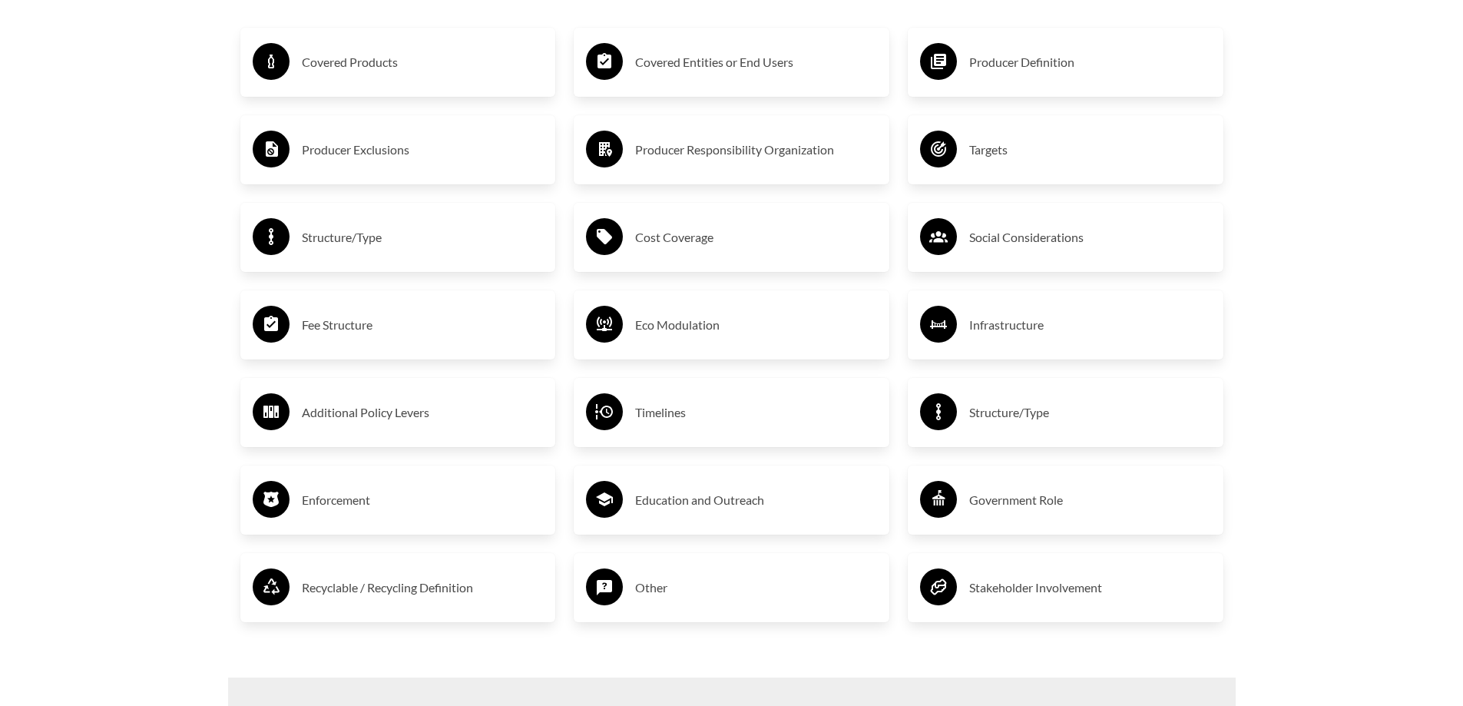
click at [325, 494] on h3 "Enforcement" at bounding box center [423, 500] width 242 height 25
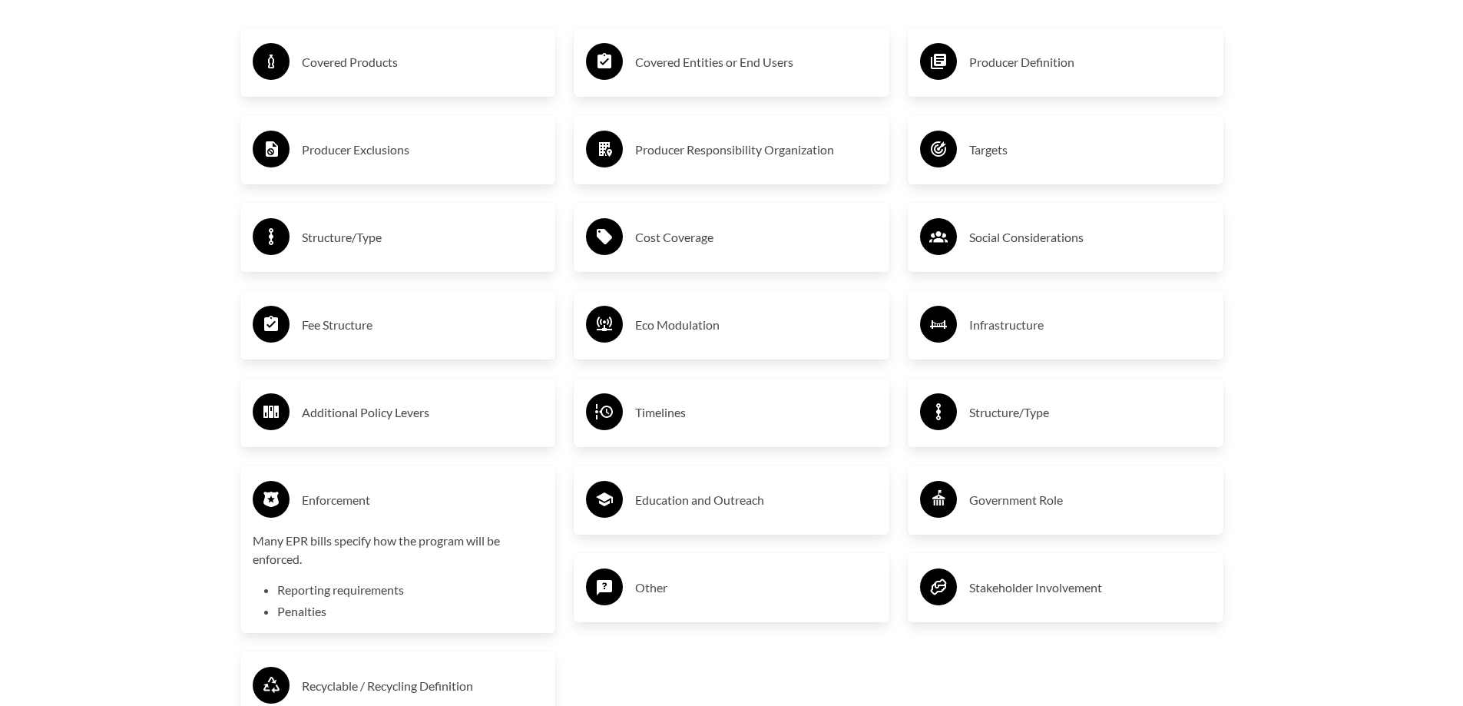
click at [327, 494] on h3 "Enforcement" at bounding box center [423, 500] width 242 height 25
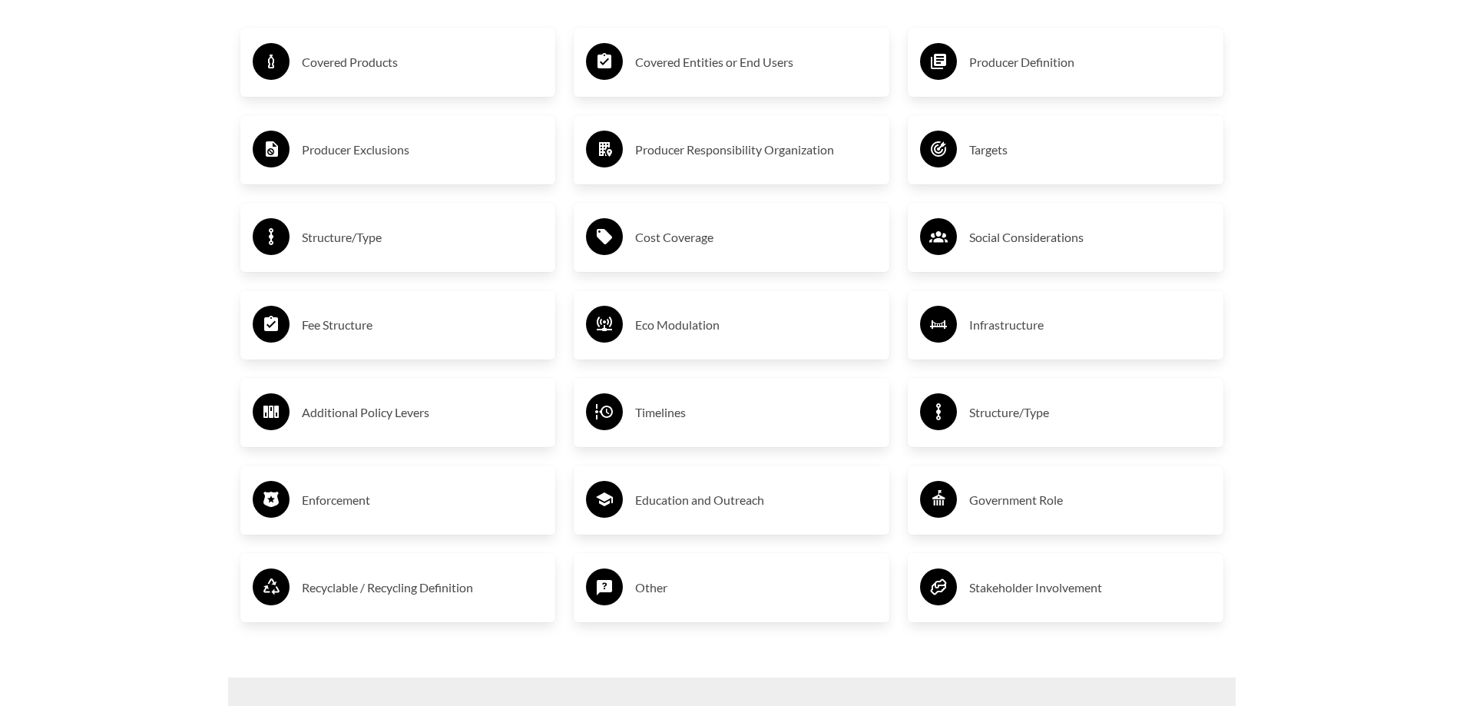
click at [655, 505] on h3 "Education and Outreach" at bounding box center [756, 500] width 242 height 25
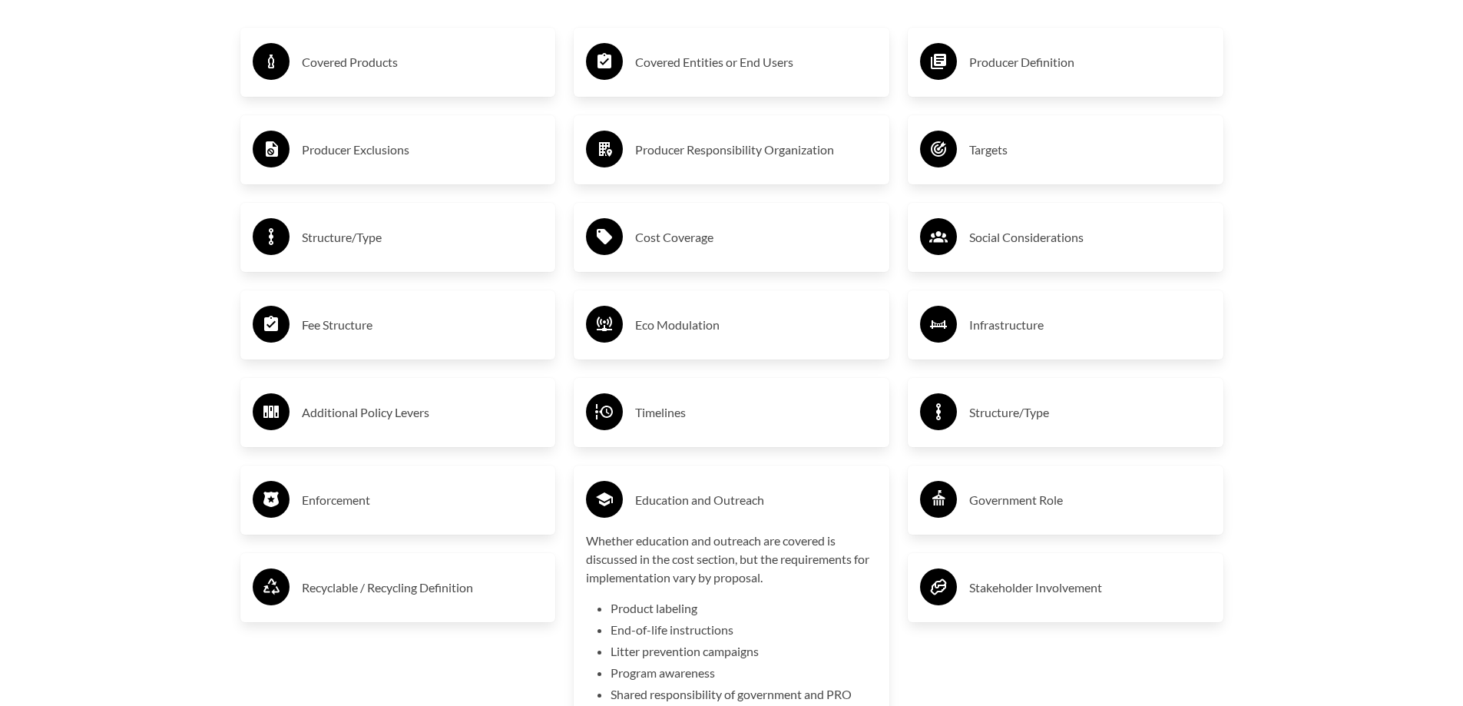
drag, startPoint x: 655, startPoint y: 505, endPoint x: 682, endPoint y: 511, distance: 27.6
click at [657, 506] on h3 "Education and Outreach" at bounding box center [756, 500] width 242 height 25
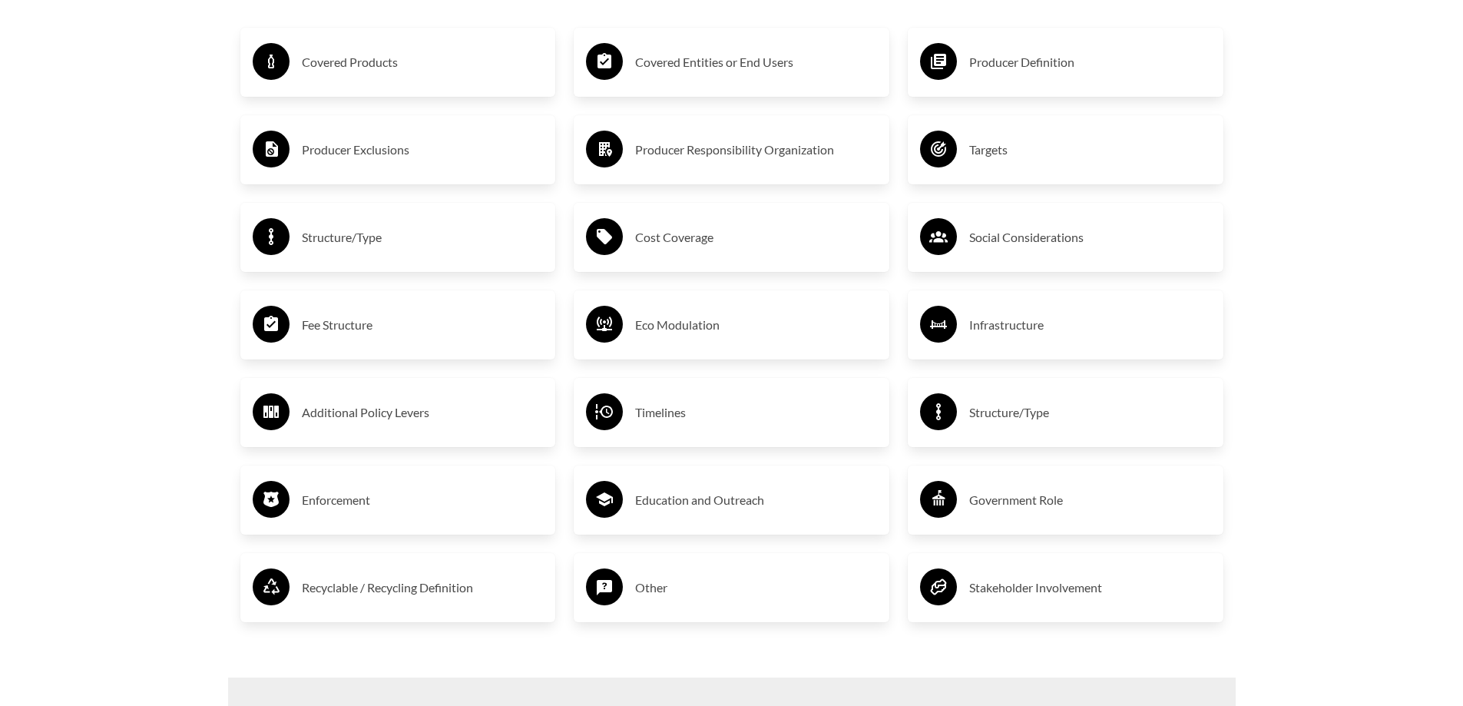
click at [412, 591] on h3 "Recyclable / Recycling Definition" at bounding box center [423, 587] width 242 height 25
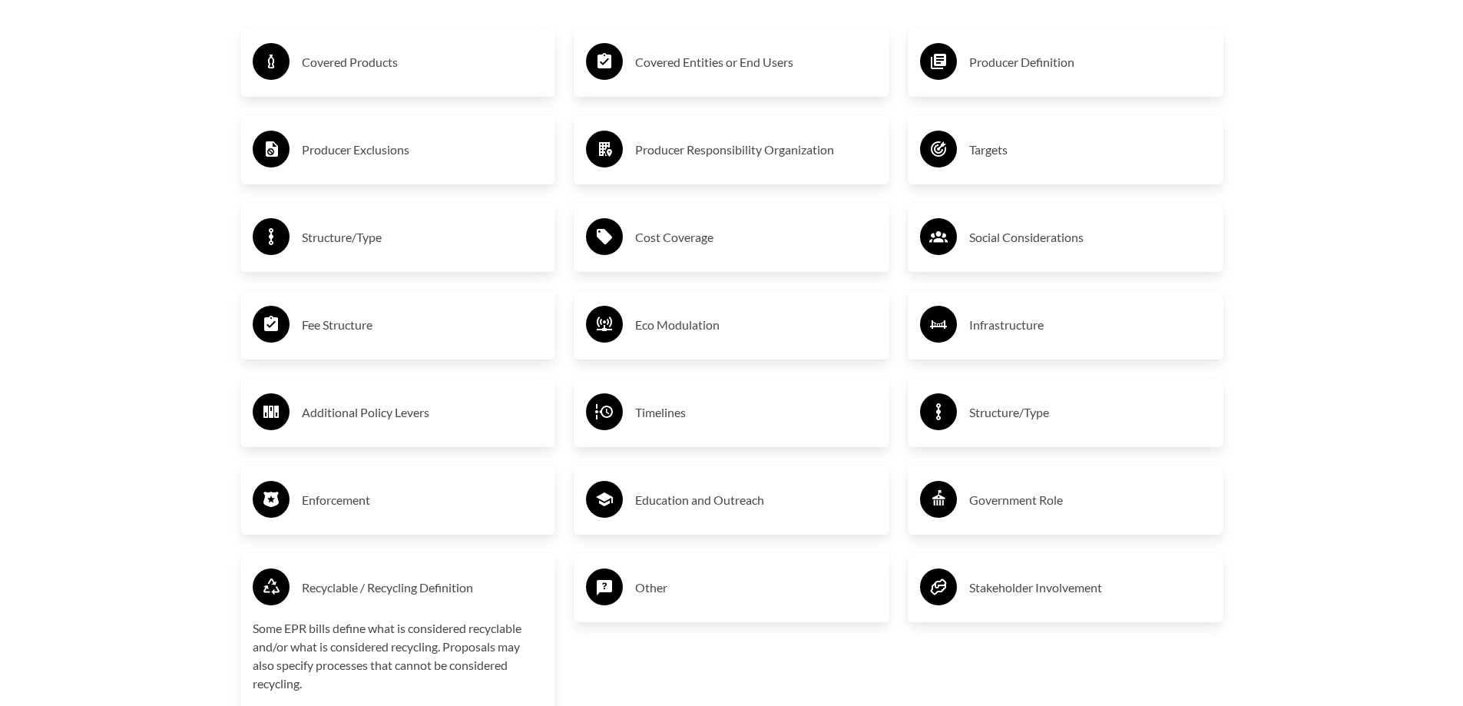
click at [412, 591] on h3 "Recyclable / Recycling Definition" at bounding box center [423, 587] width 242 height 25
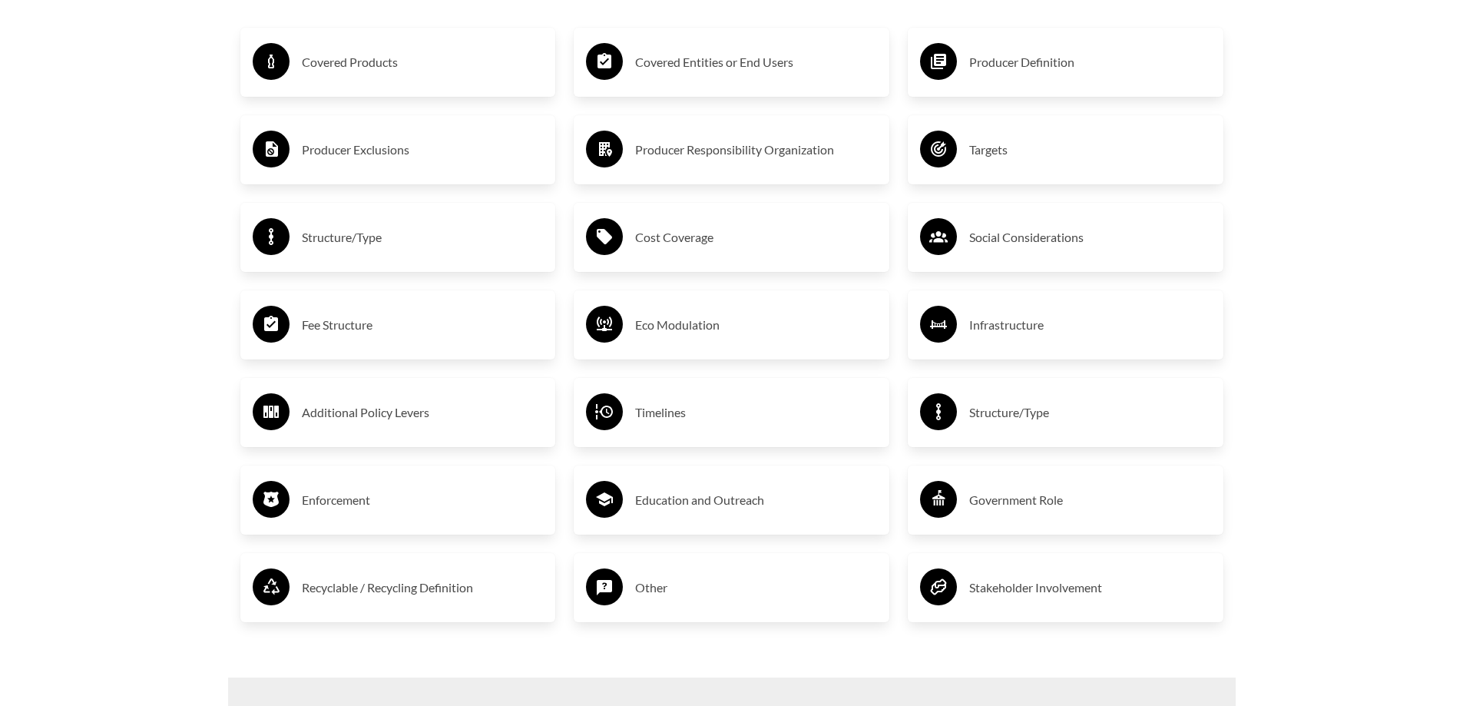
click at [643, 591] on h3 "Other" at bounding box center [756, 587] width 242 height 25
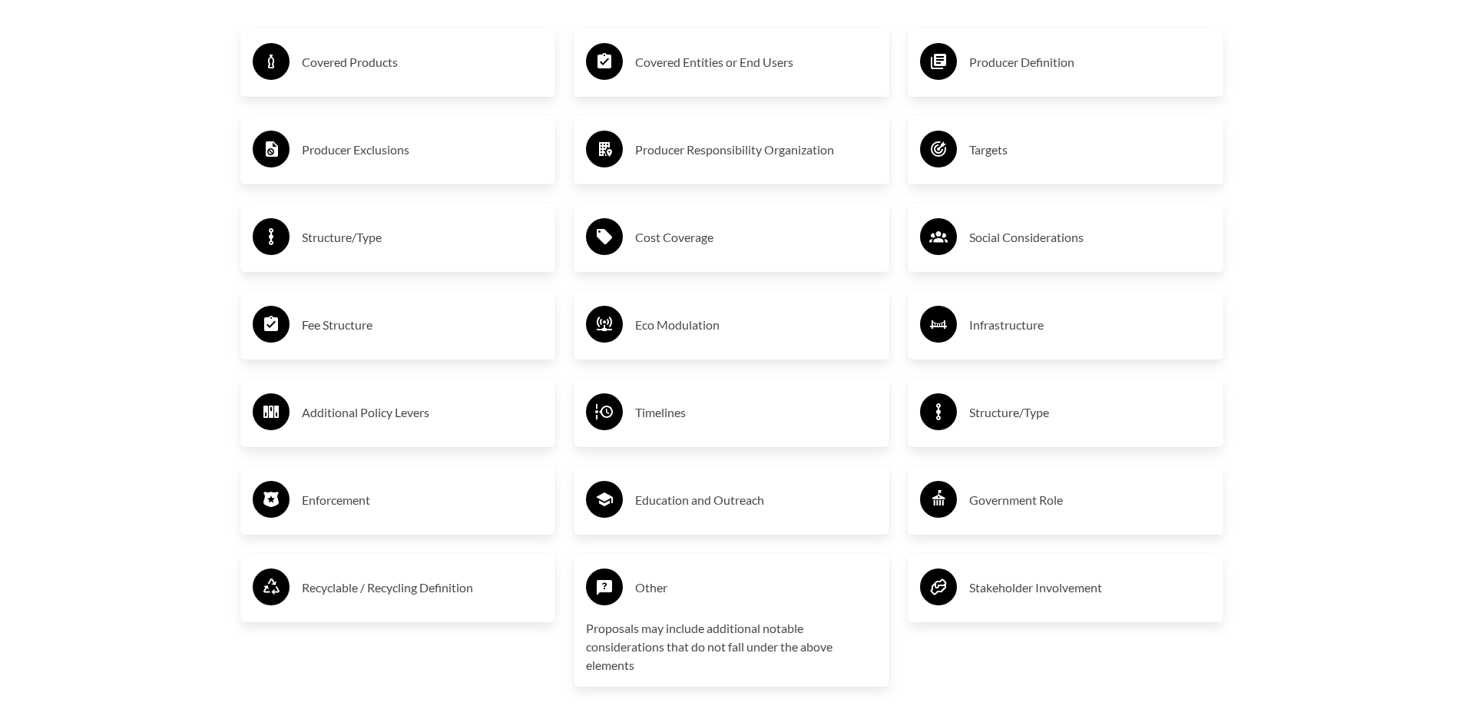
click at [668, 588] on h3 "Other" at bounding box center [756, 587] width 242 height 25
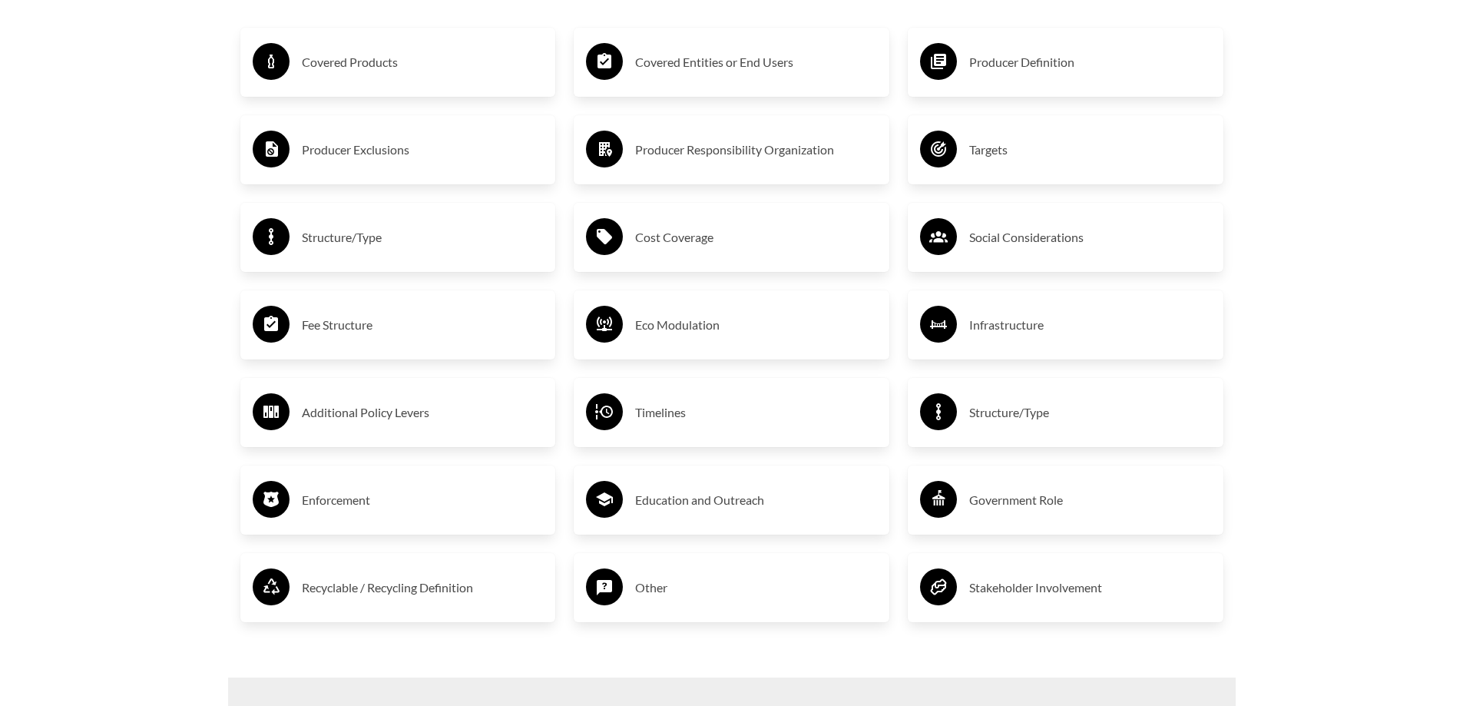
click at [1091, 592] on h3 "Stakeholder Involvement" at bounding box center [1090, 587] width 242 height 25
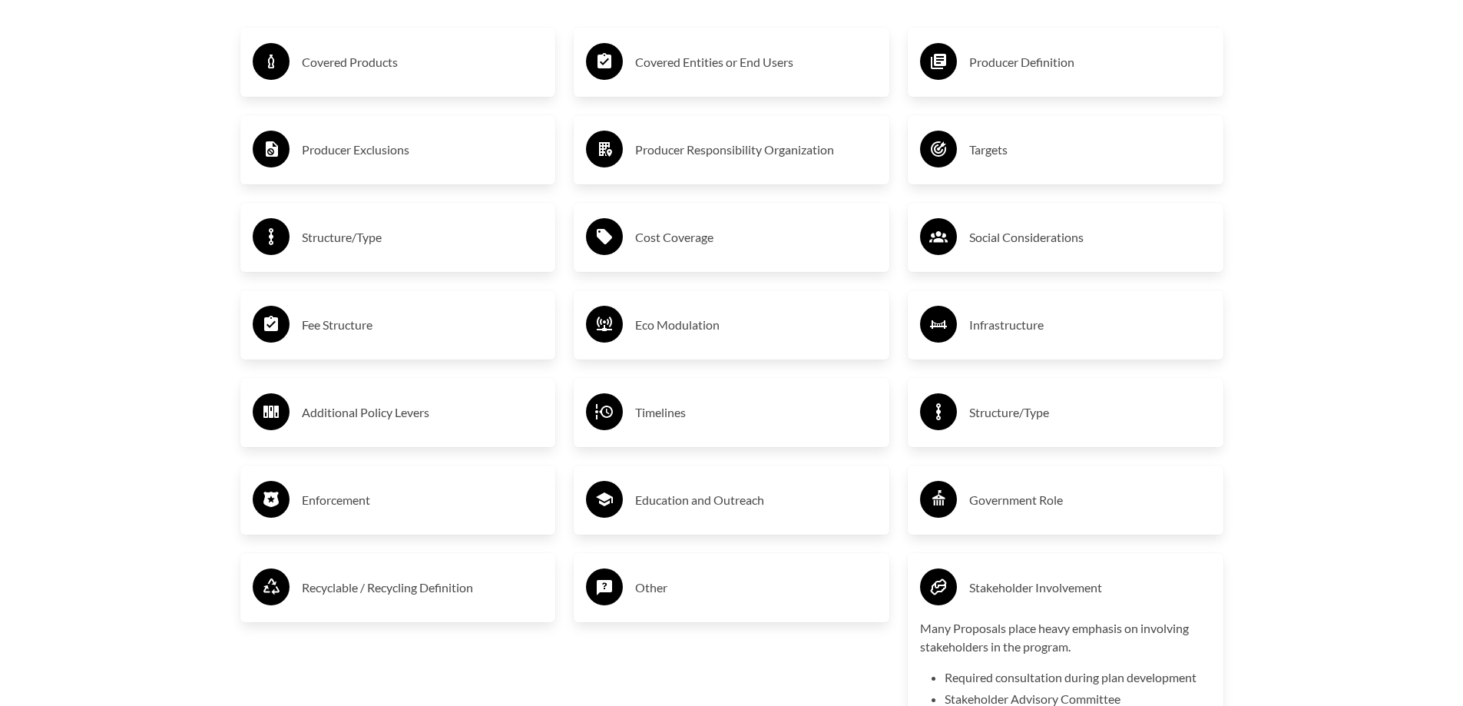
scroll to position [2841, 0]
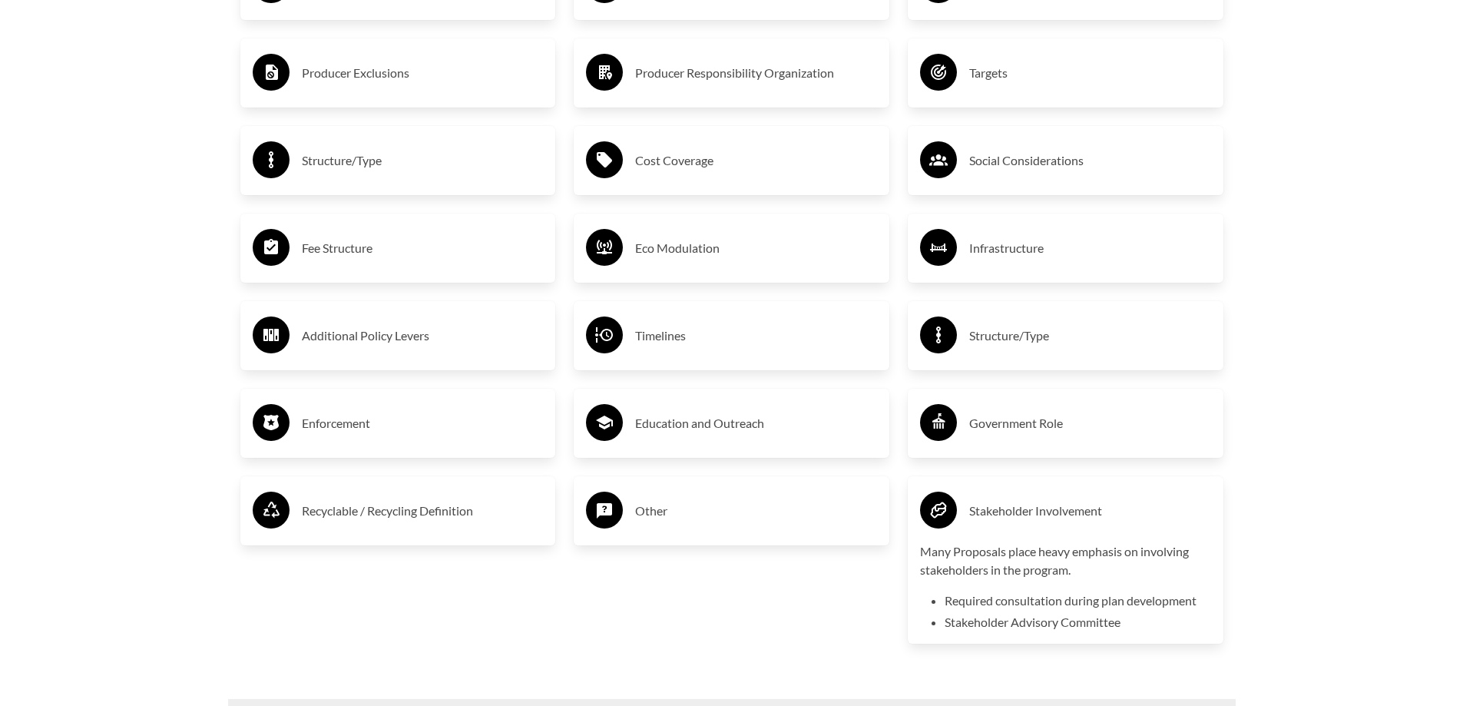
click at [1002, 523] on h3 "Stakeholder Involvement" at bounding box center [1090, 510] width 242 height 25
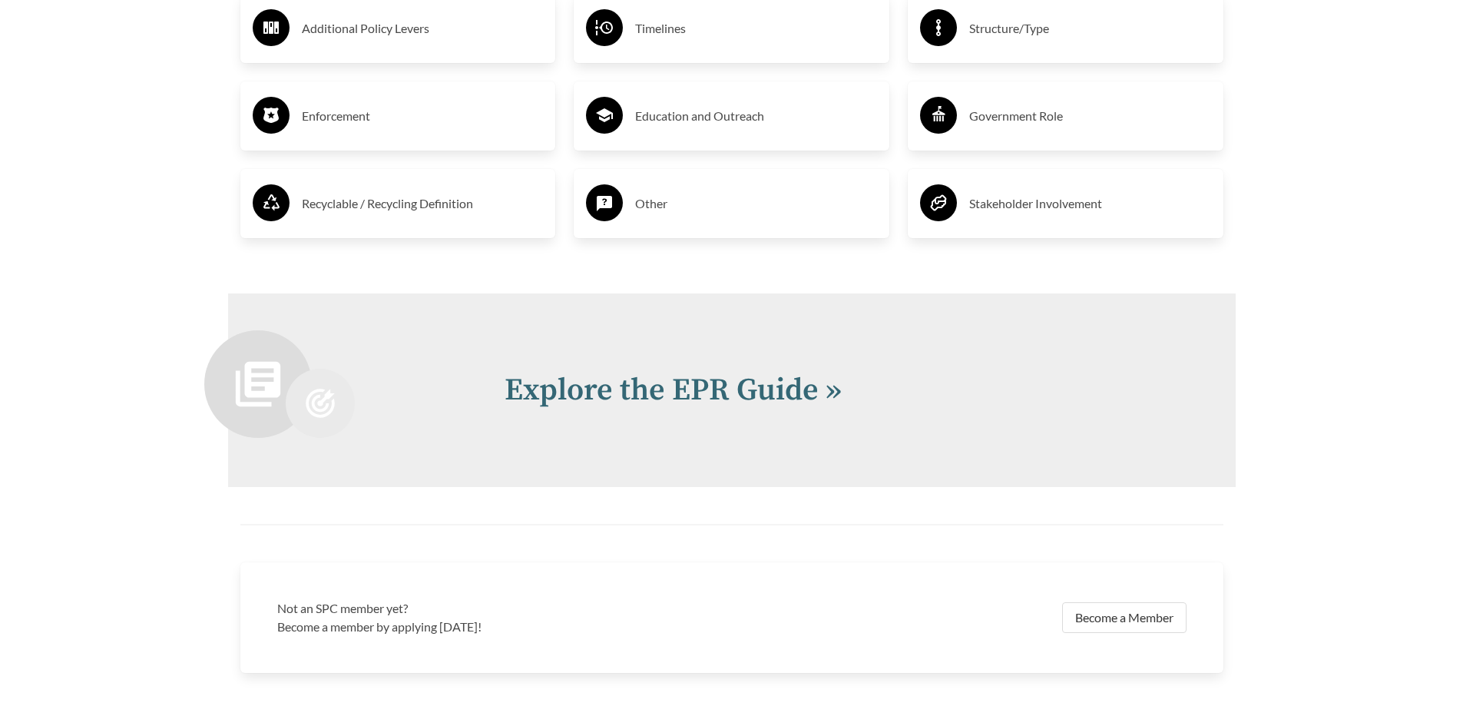
scroll to position [3302, 0]
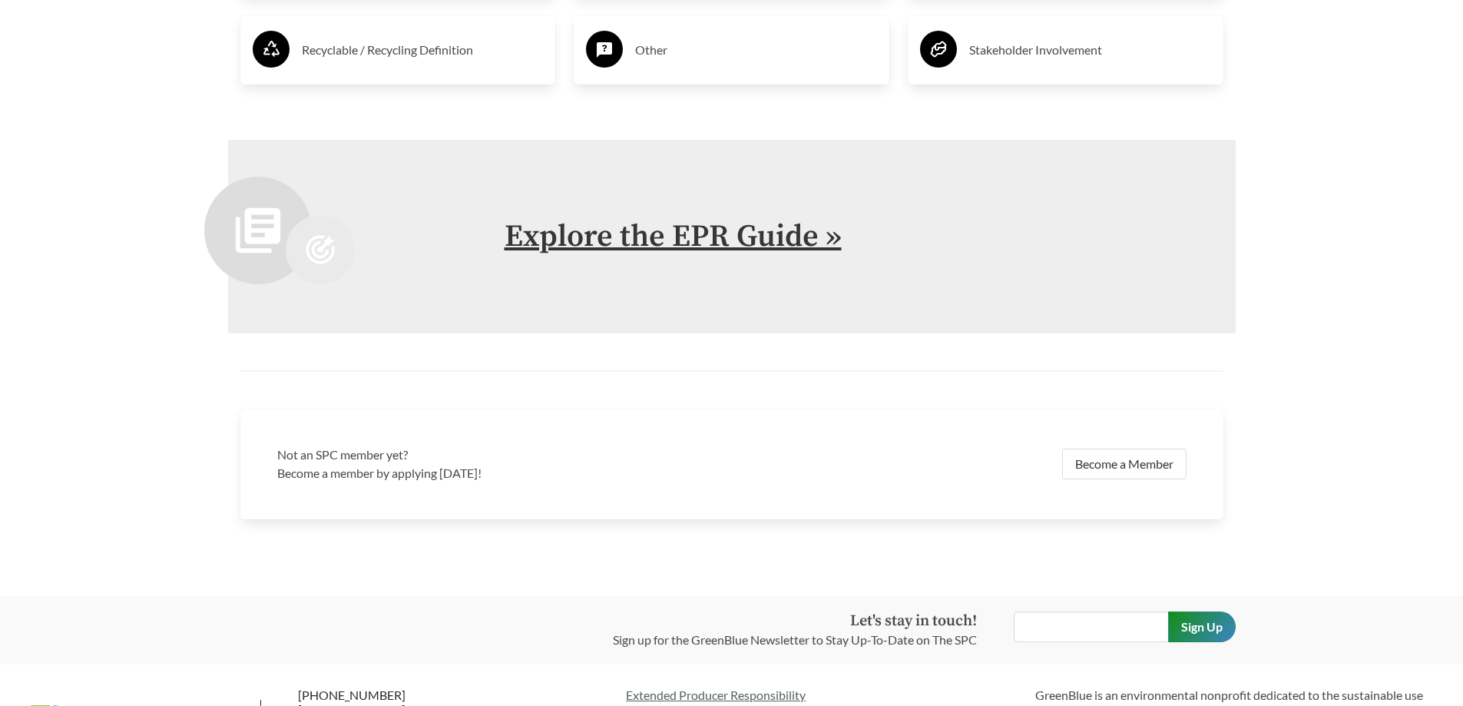
click at [724, 240] on link "Explore the EPR Guide »" at bounding box center [672, 236] width 337 height 38
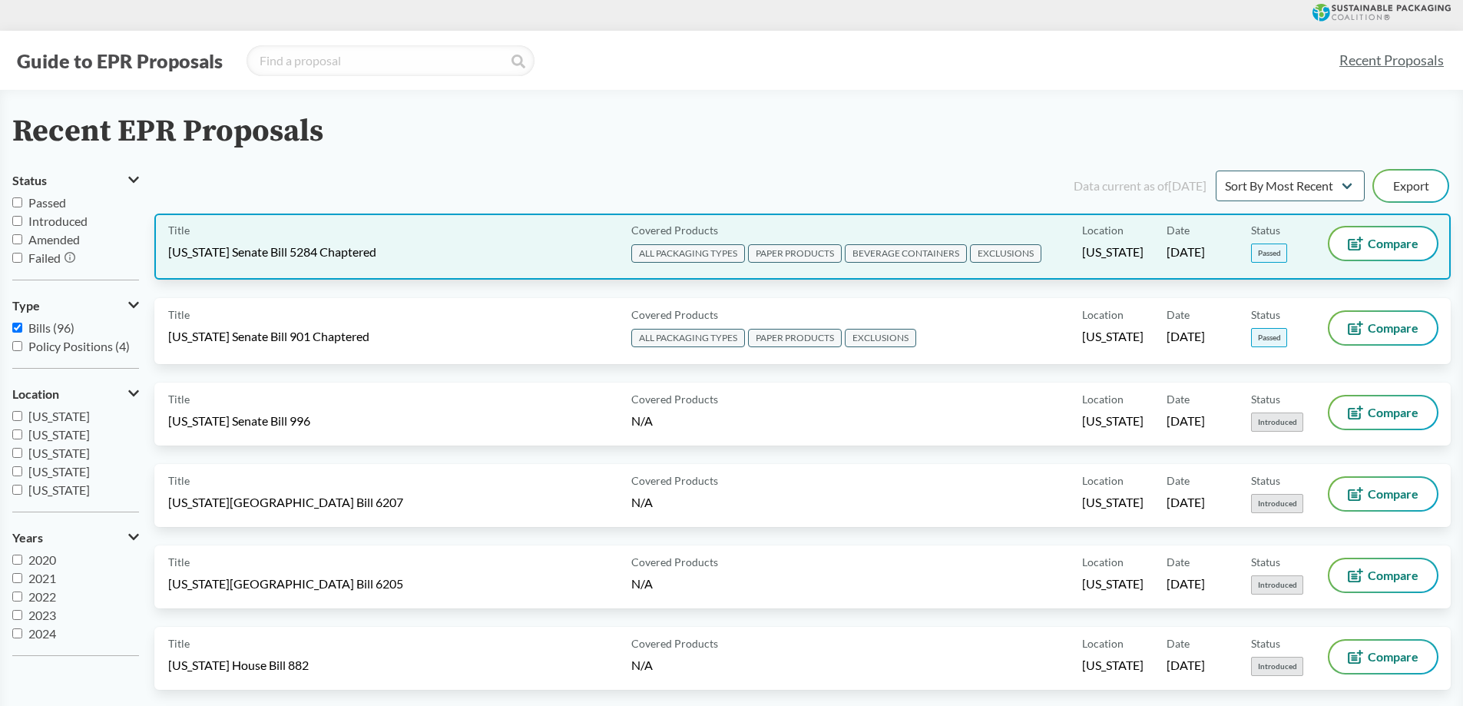
click at [344, 252] on span "[US_STATE] Senate Bill 5284 Chaptered" at bounding box center [272, 251] width 208 height 17
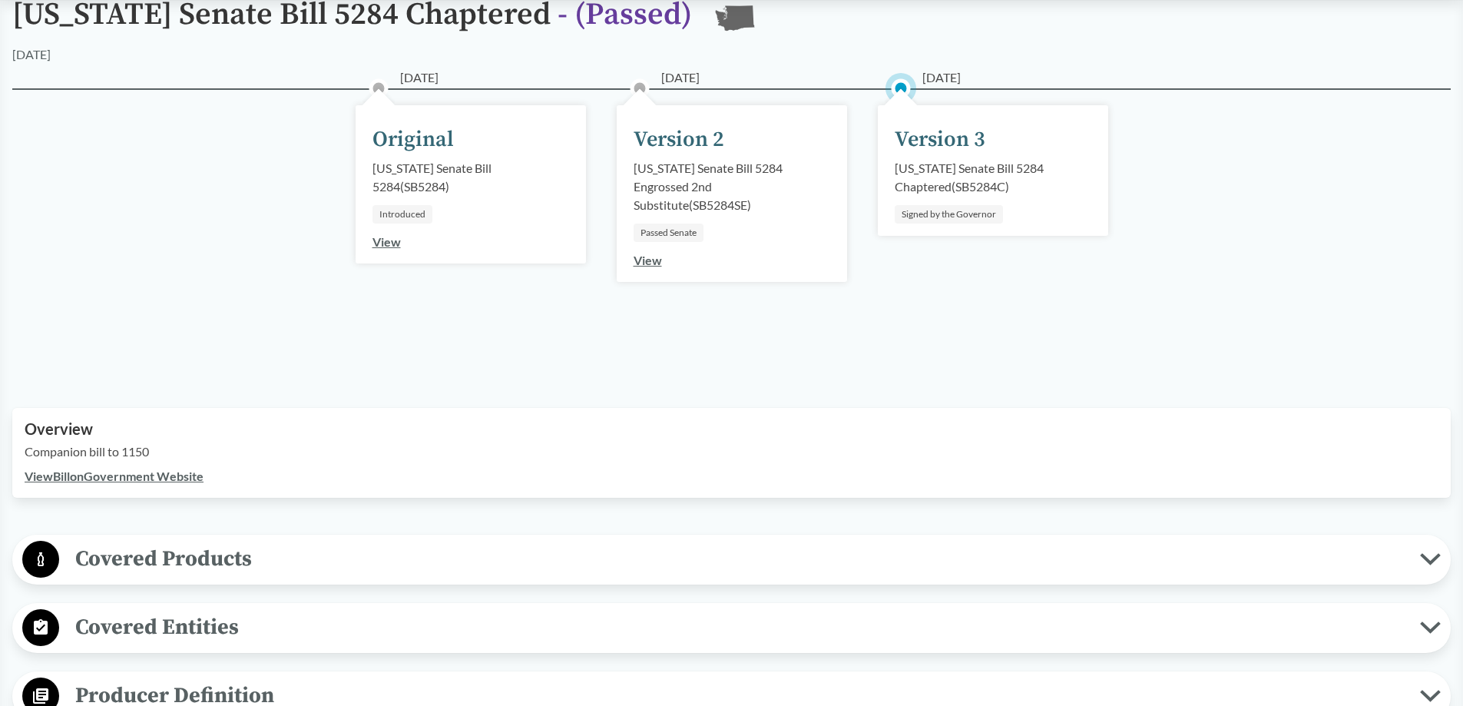
scroll to position [230, 0]
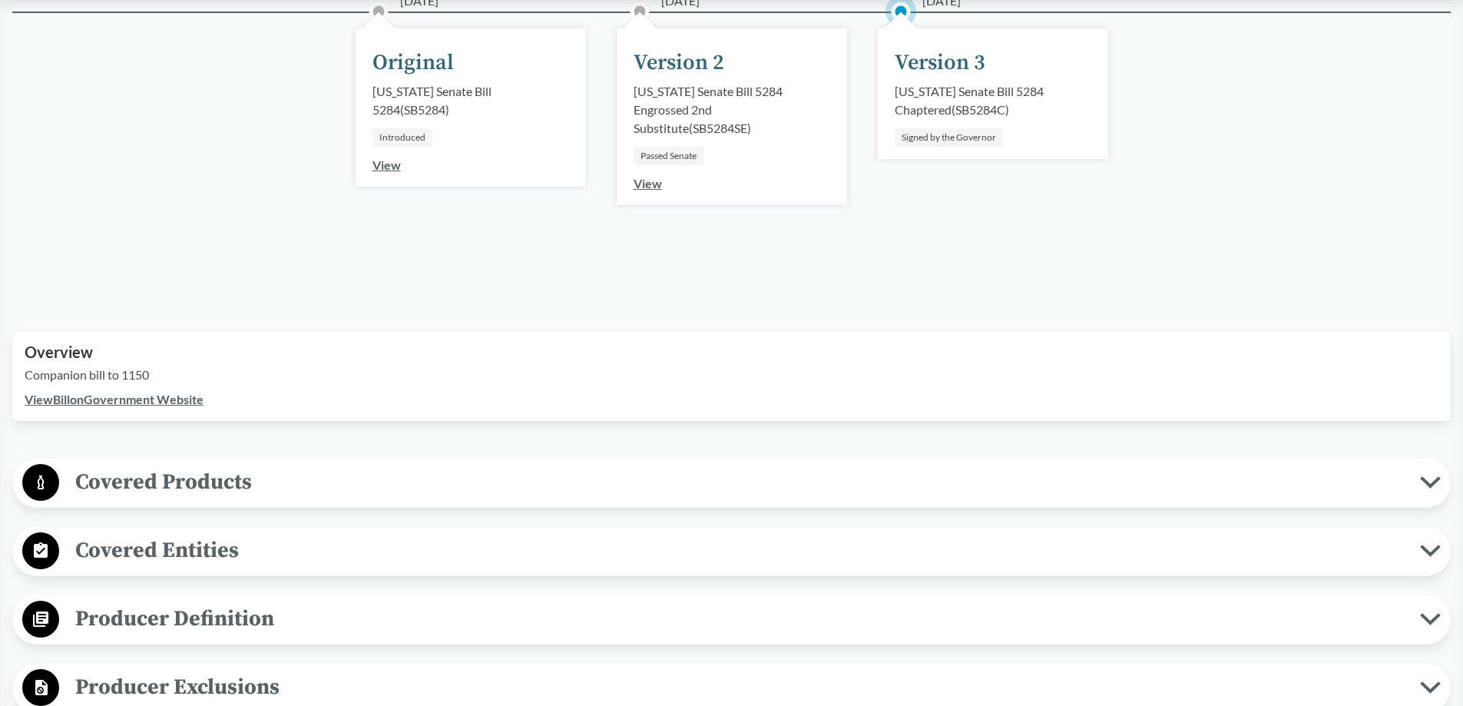
click at [154, 485] on span "Covered Products" at bounding box center [739, 482] width 1361 height 35
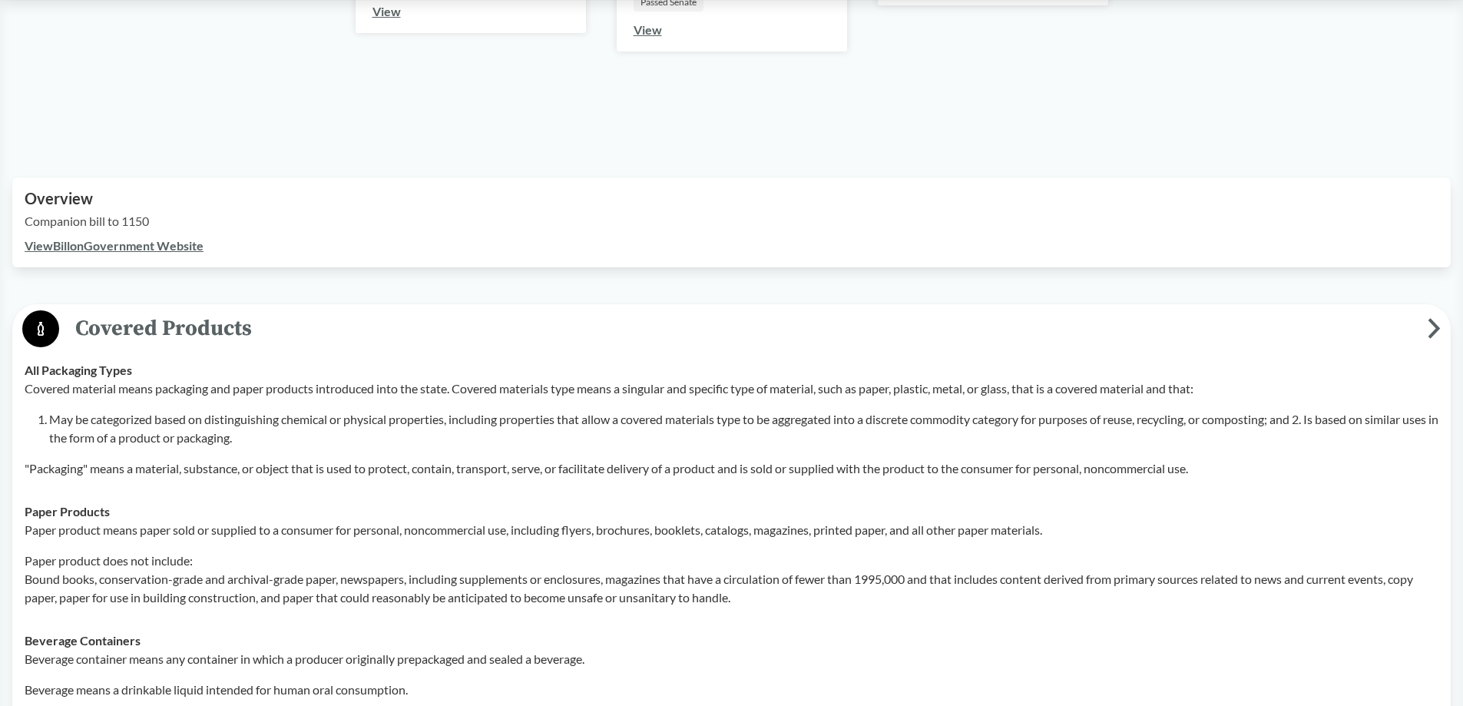
scroll to position [461, 0]
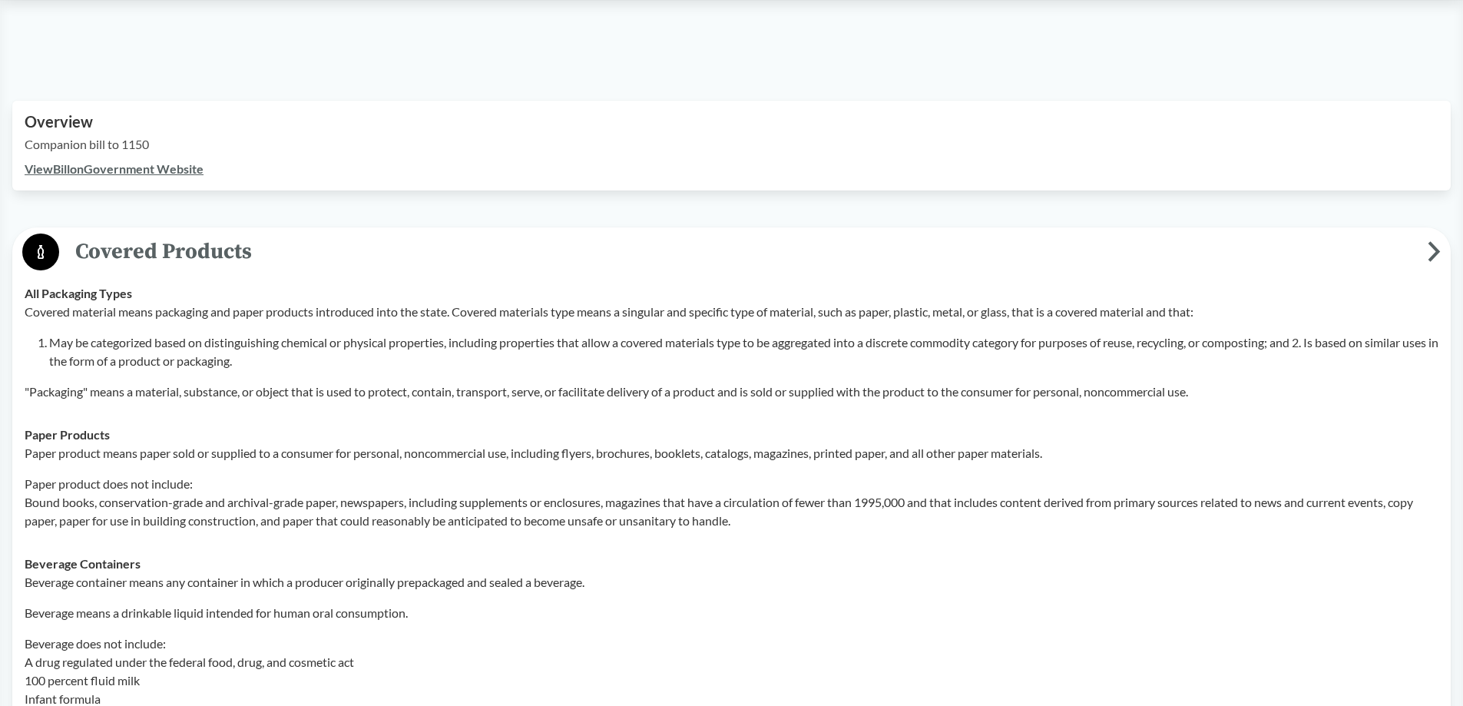
click at [395, 392] on p ""Packaging" means a material, substance, or object that is used to protect, con…" at bounding box center [732, 391] width 1414 height 18
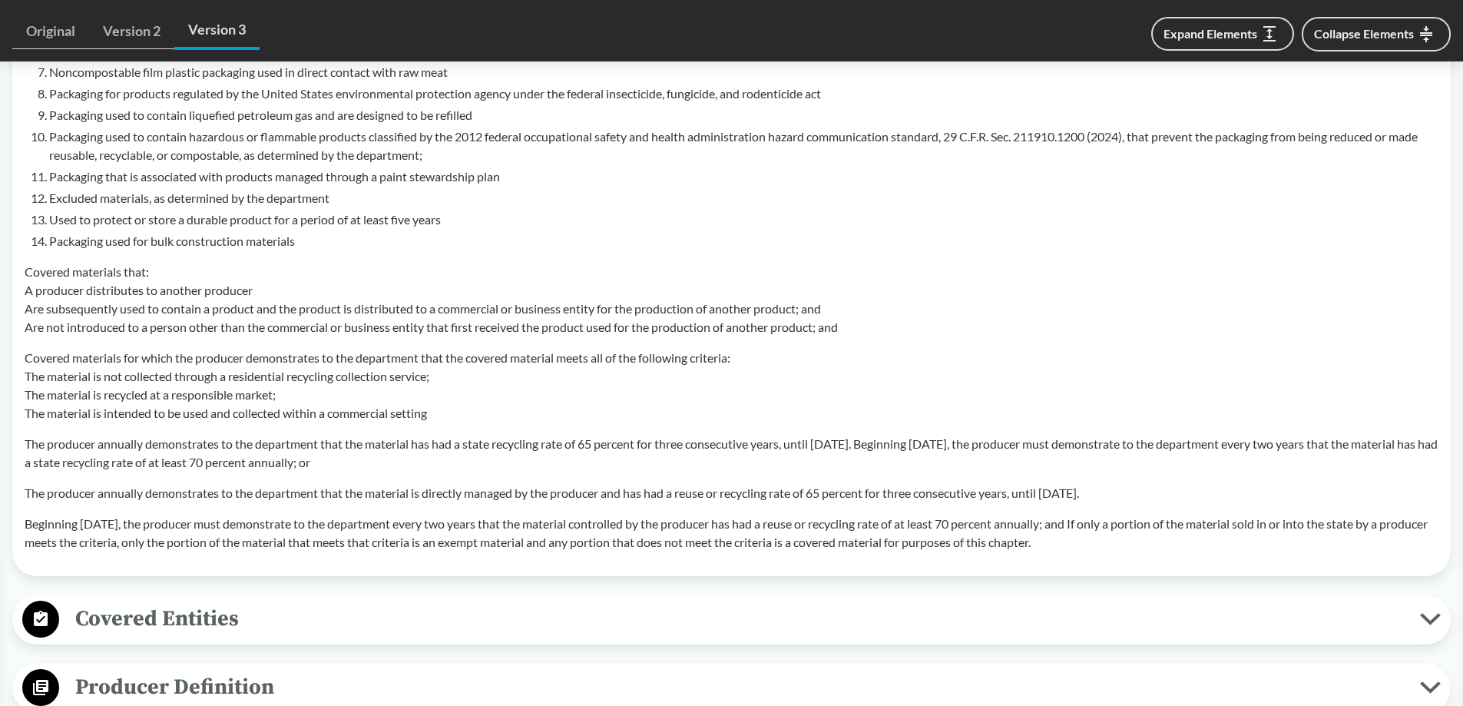
scroll to position [1459, 0]
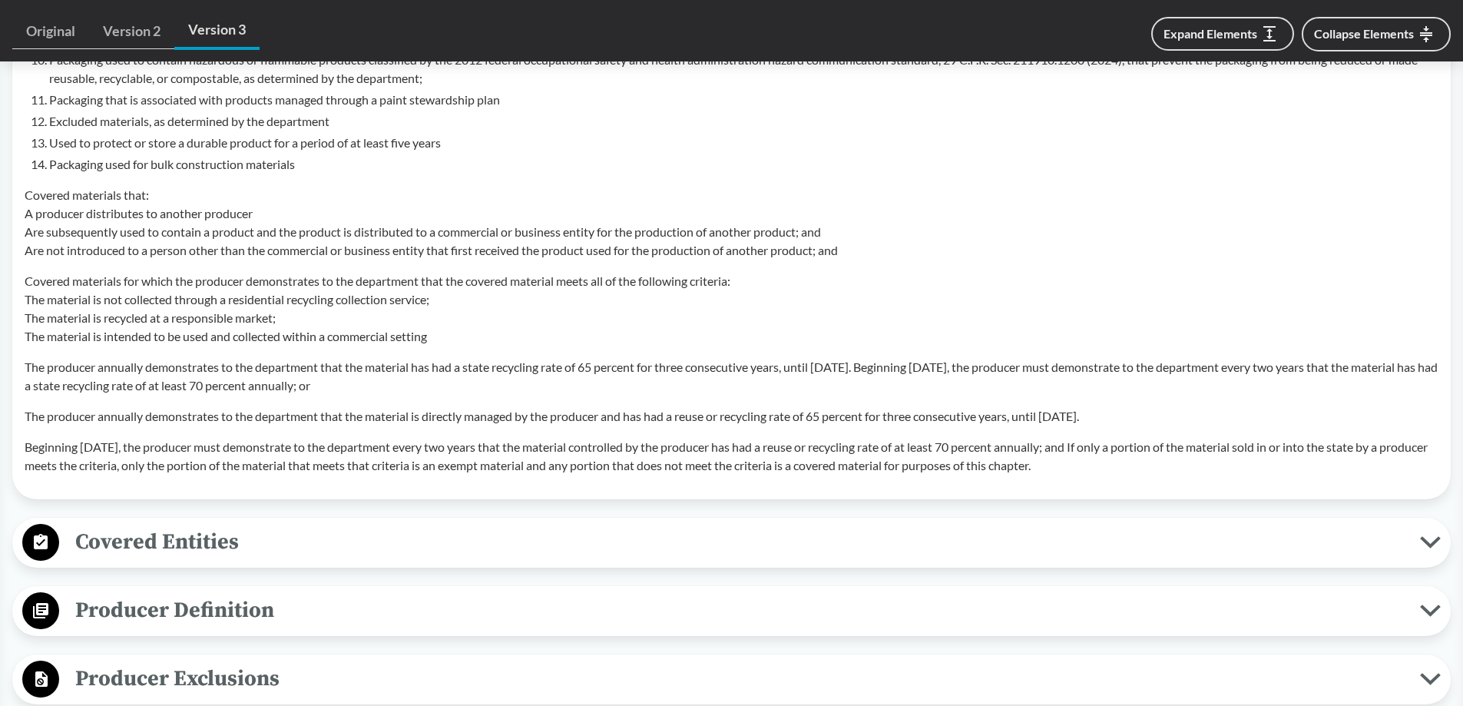
click at [194, 551] on span "Covered Entities" at bounding box center [739, 541] width 1361 height 35
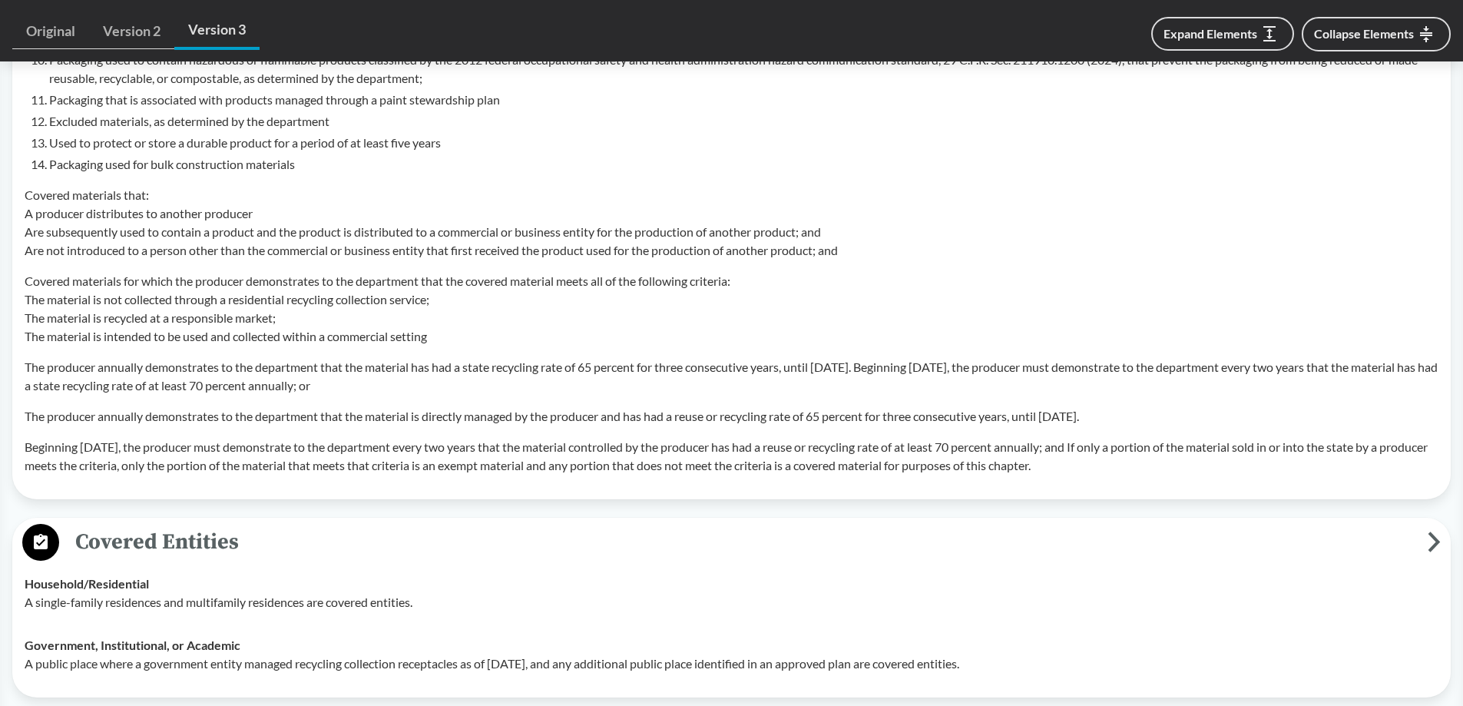
scroll to position [1613, 0]
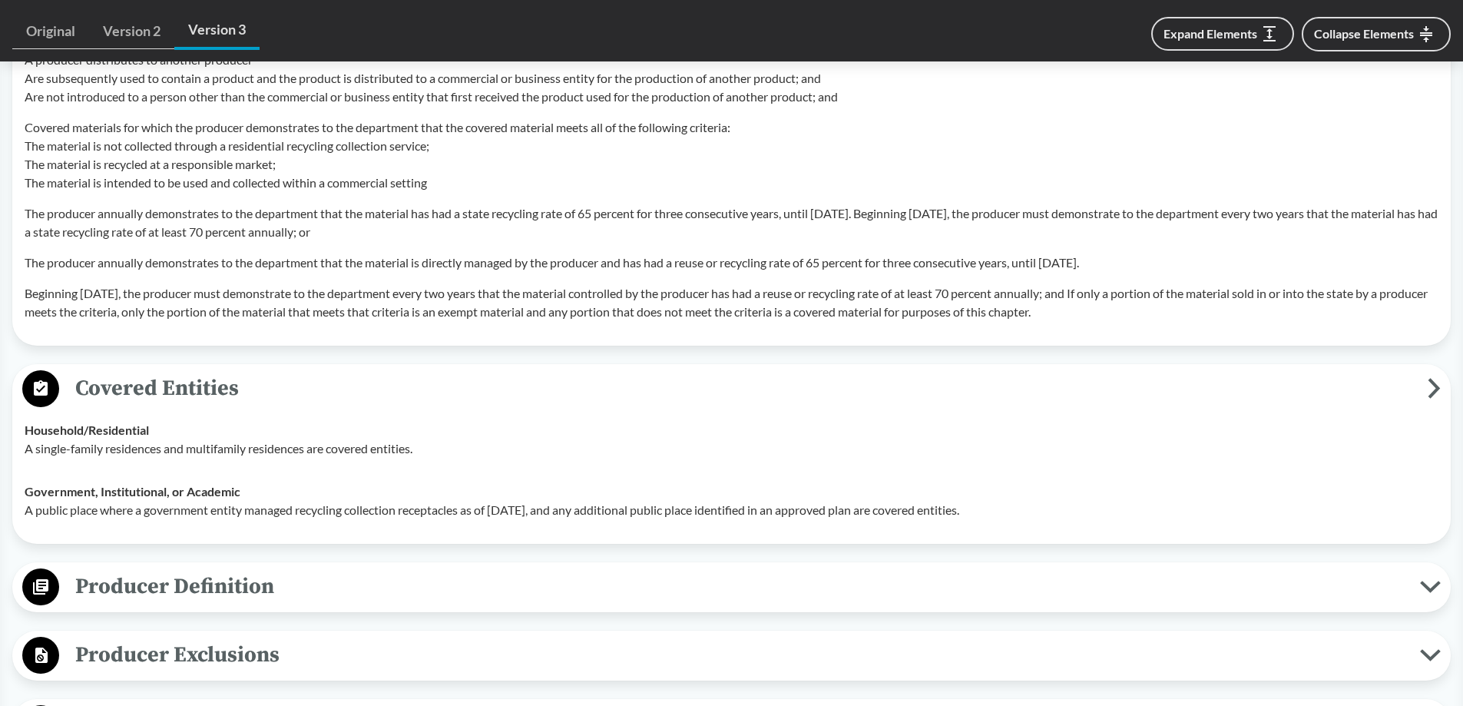
click at [223, 577] on span "Producer Definition" at bounding box center [739, 586] width 1361 height 35
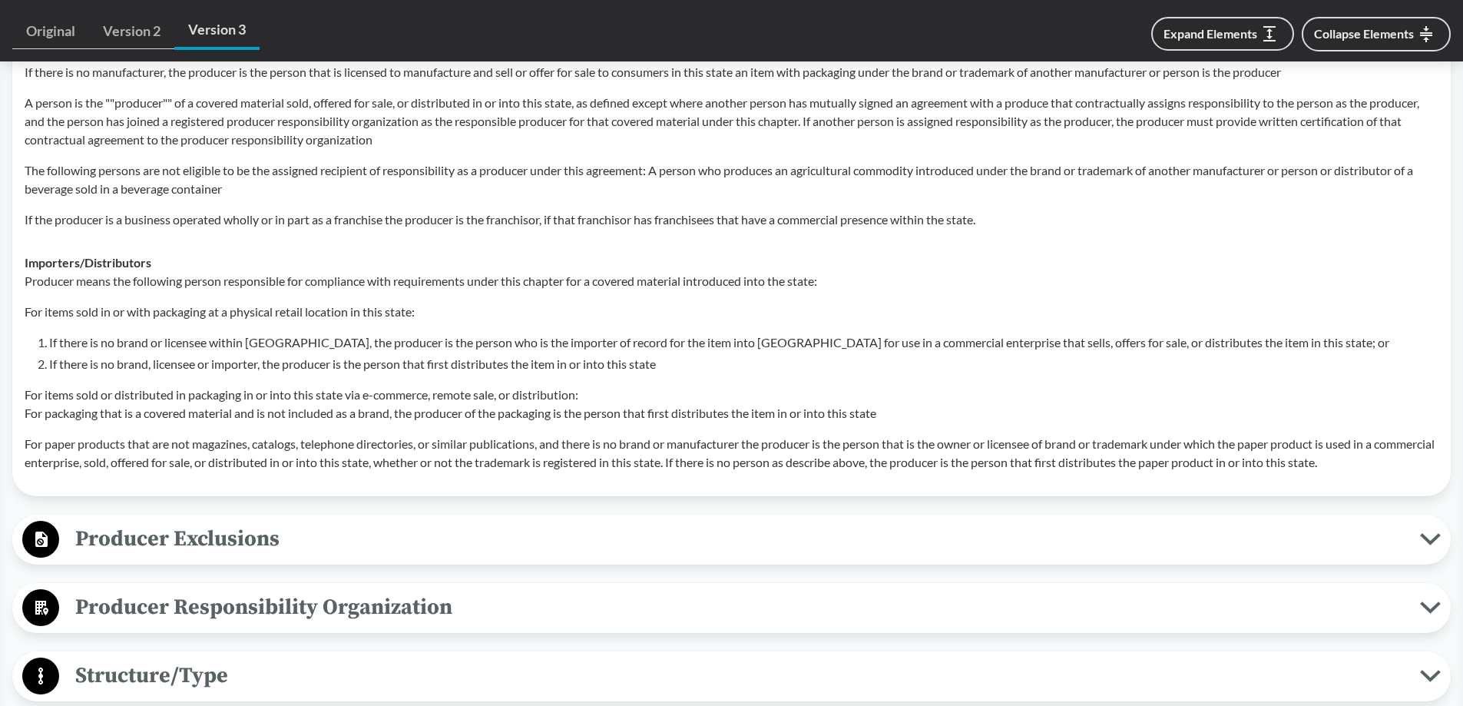
scroll to position [2611, 0]
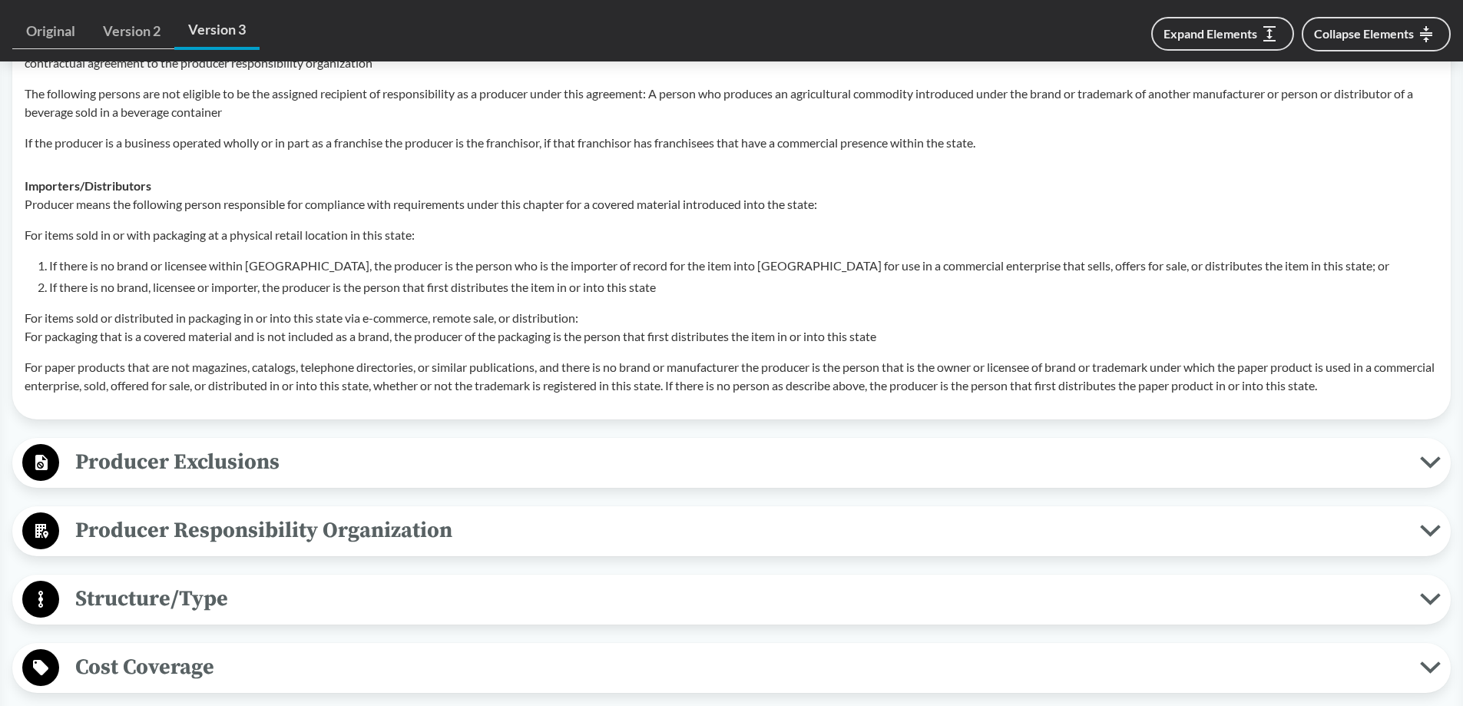
click at [263, 475] on span "Producer Exclusions" at bounding box center [739, 462] width 1361 height 35
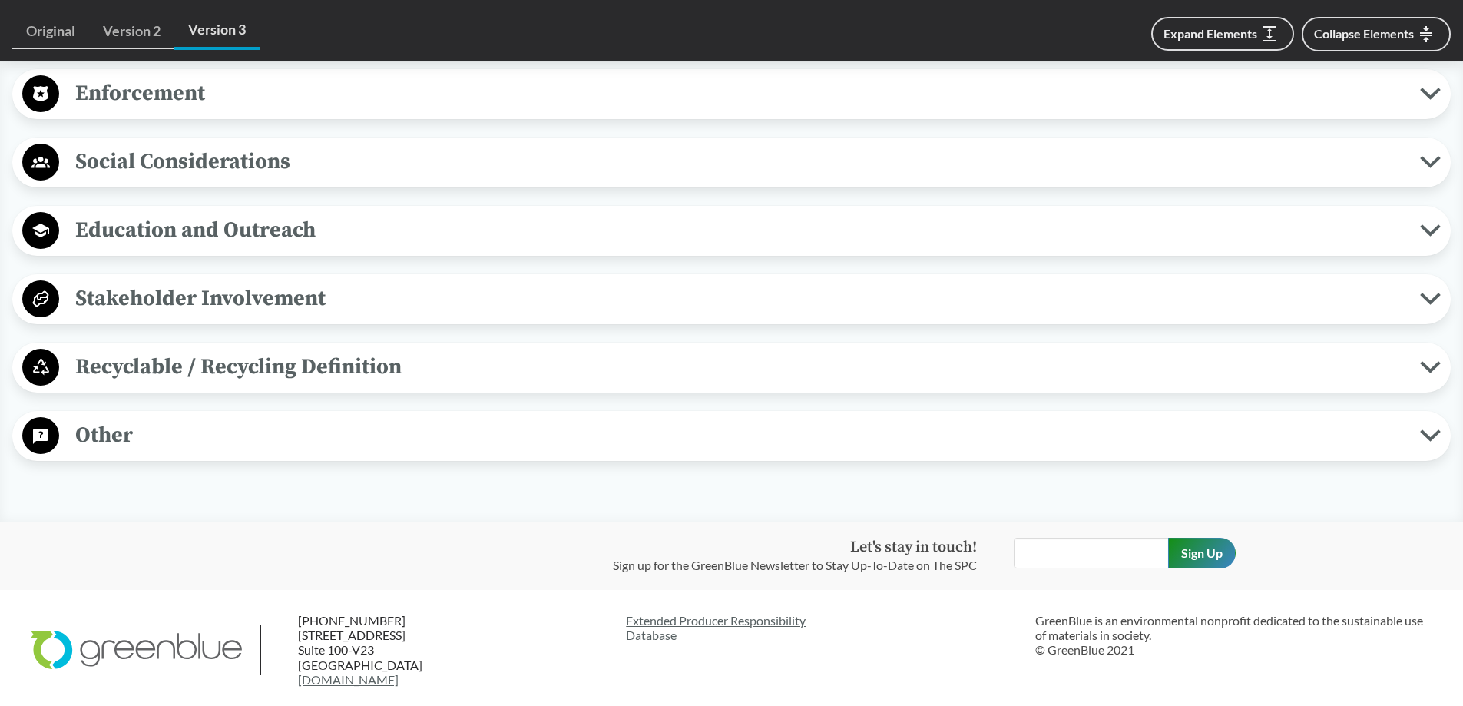
scroll to position [4154, 0]
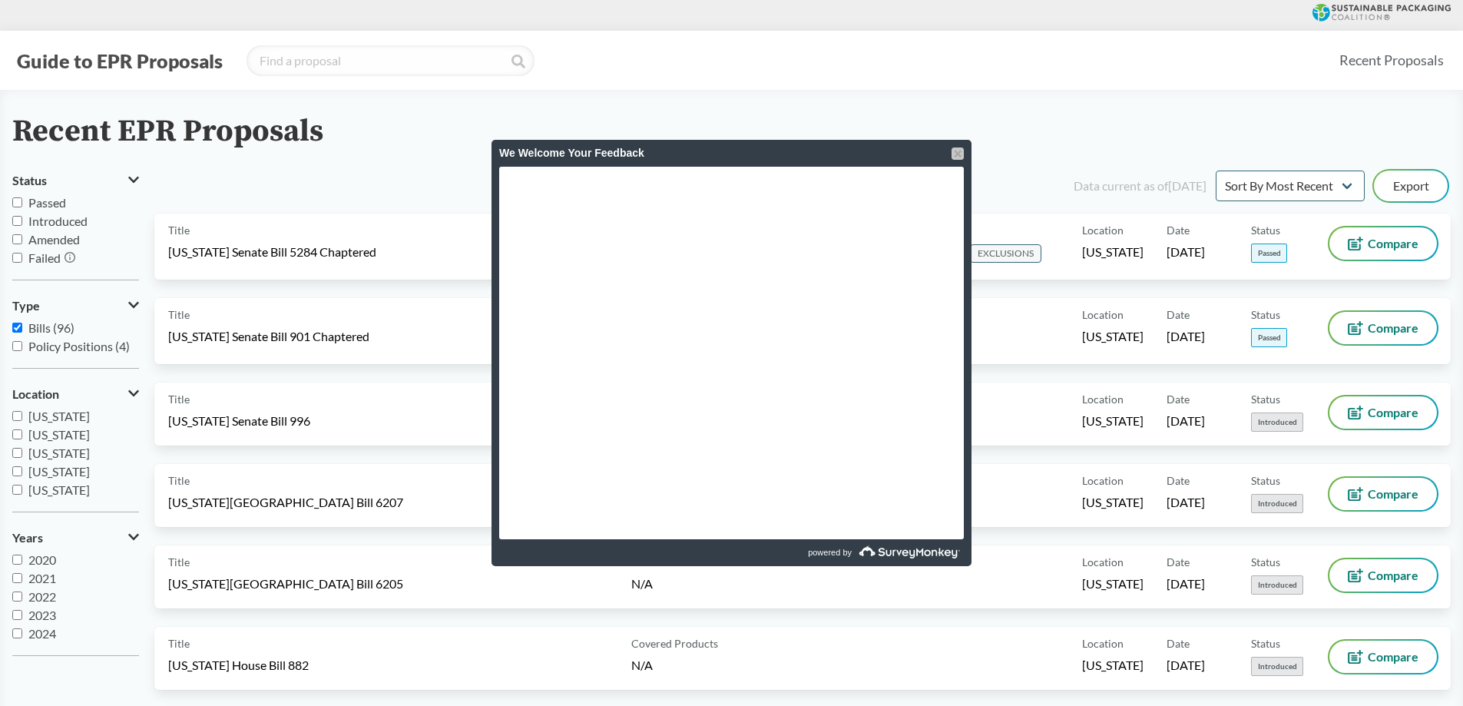
click at [955, 157] on div at bounding box center [957, 153] width 12 height 12
